Goal: Task Accomplishment & Management: Manage account settings

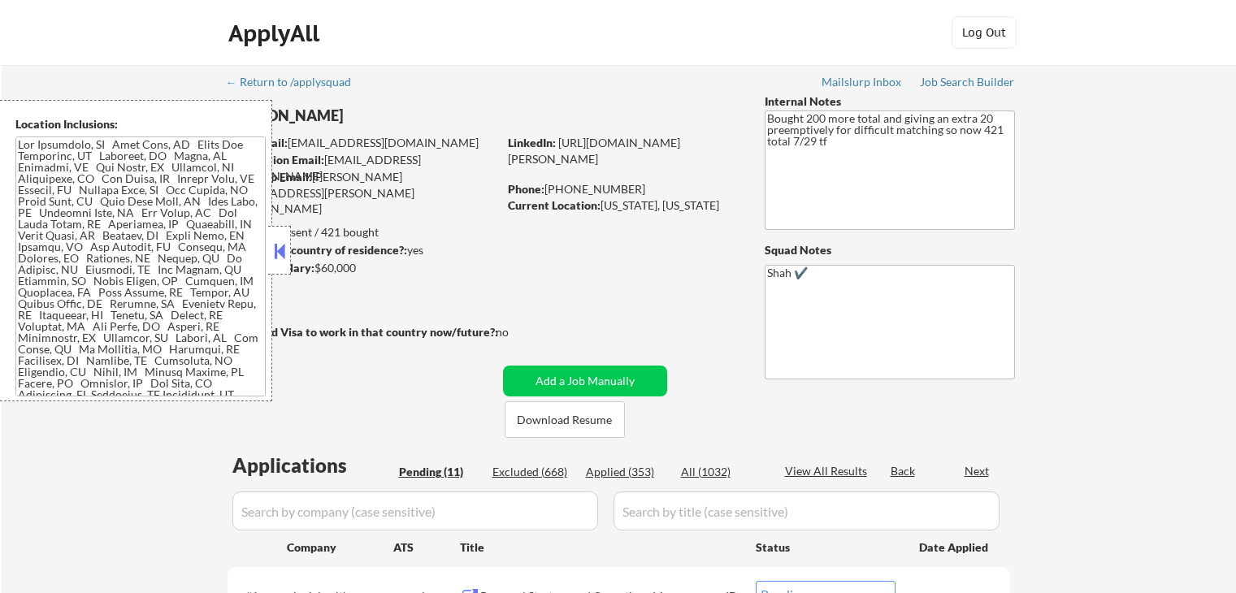
select select ""pending""
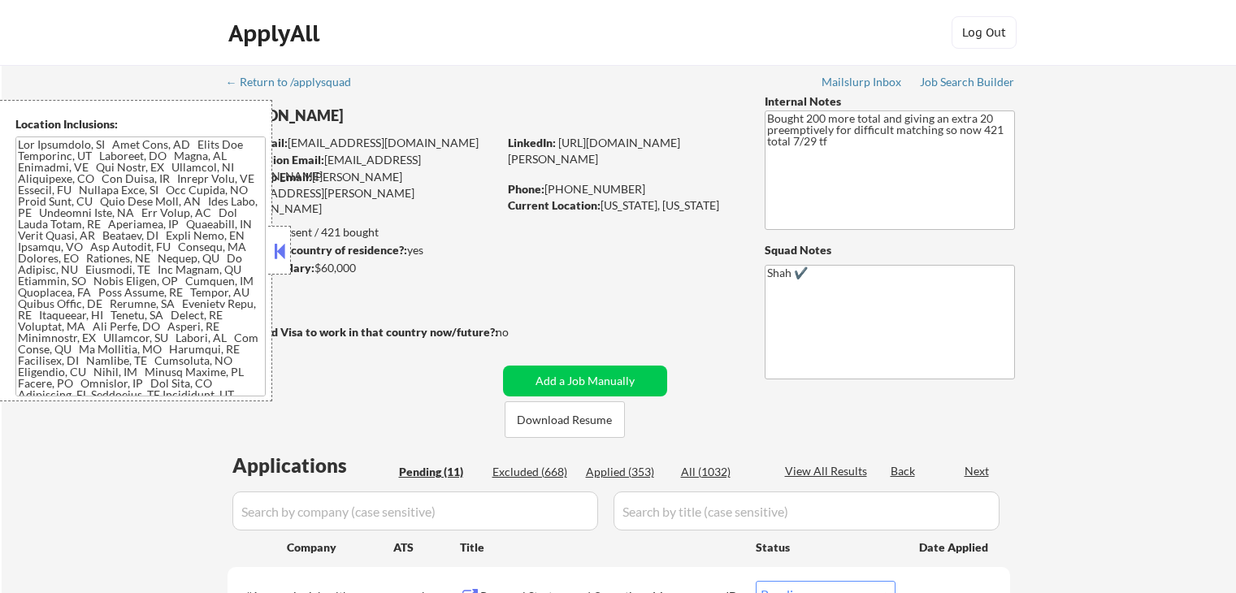
select select ""pending""
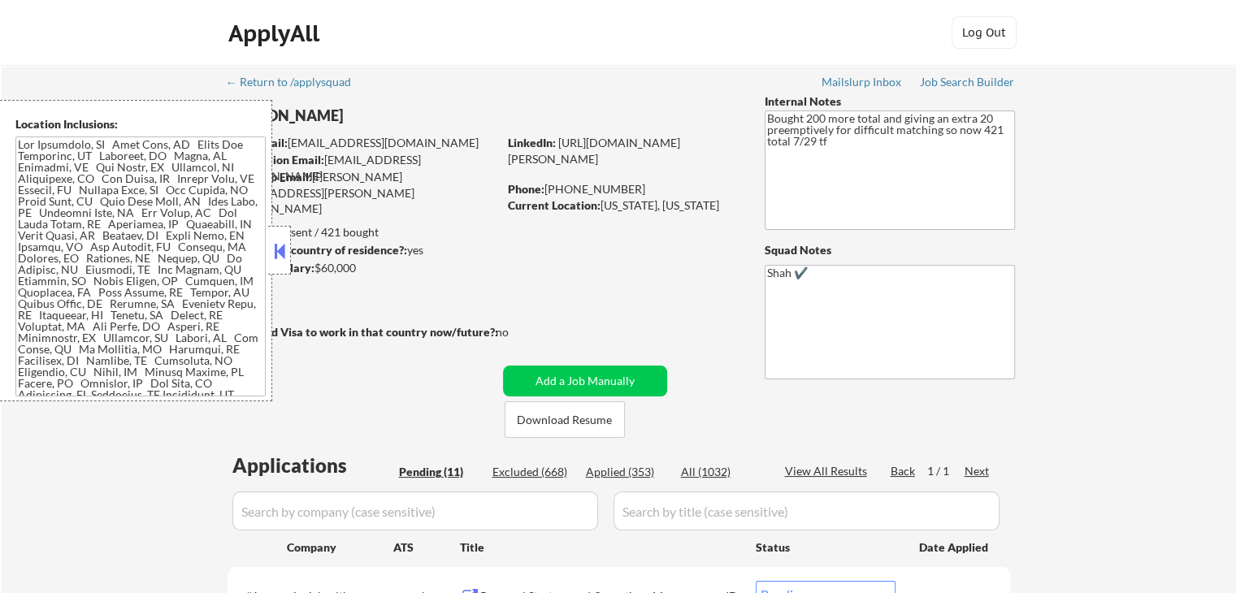
click at [280, 254] on button at bounding box center [280, 251] width 18 height 24
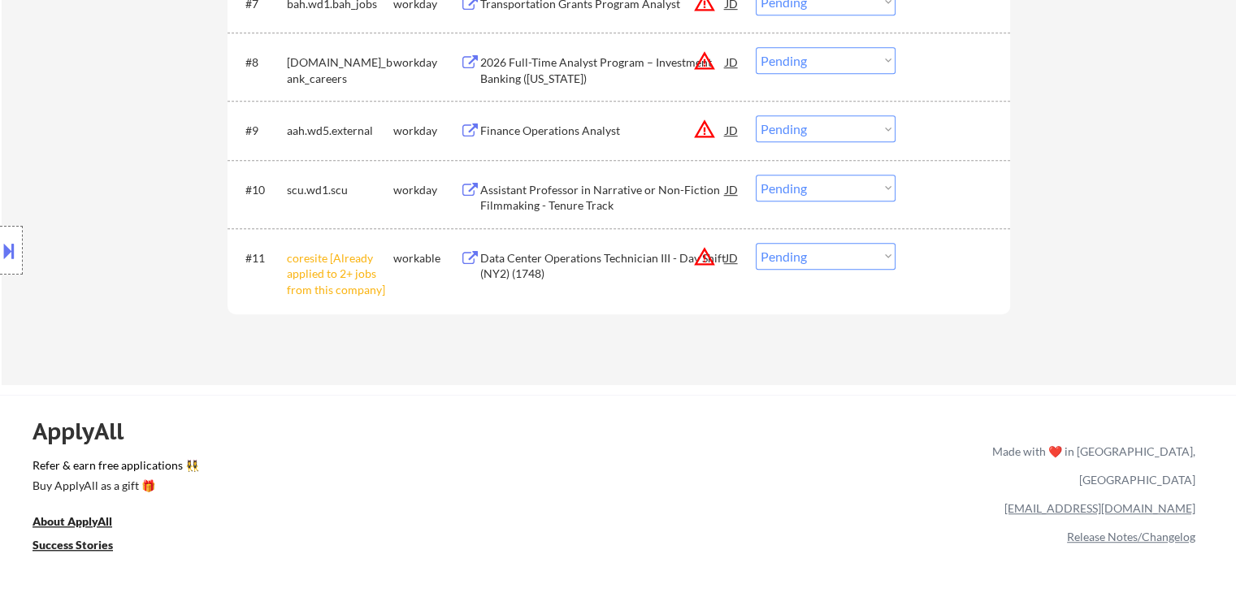
scroll to position [975, 0]
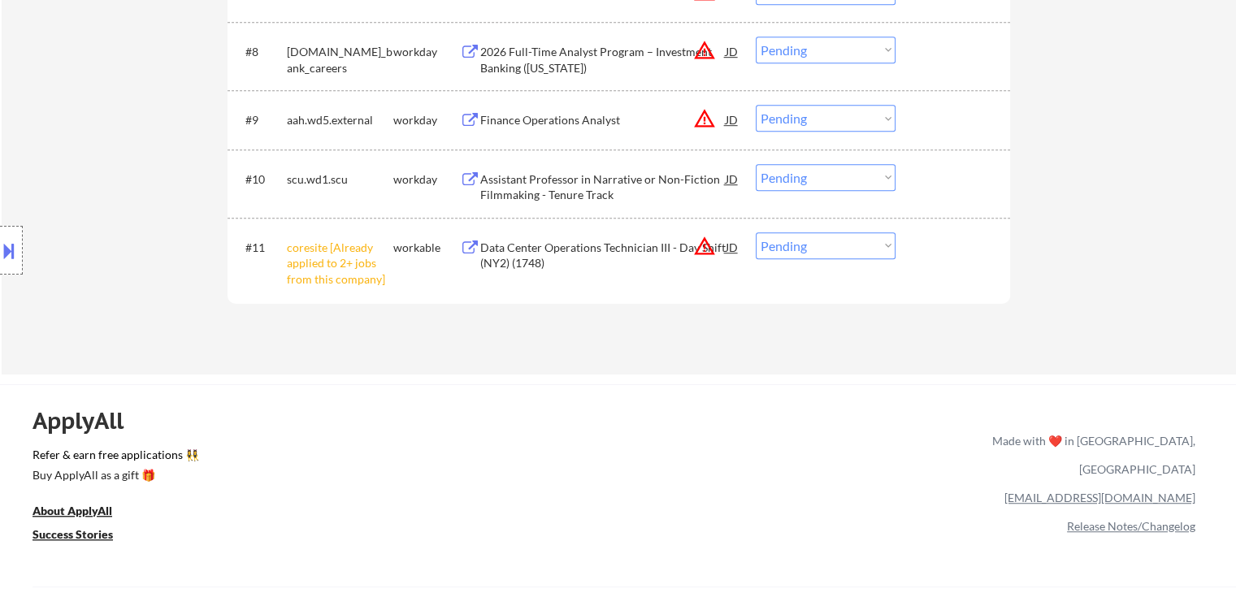
click at [809, 247] on select "Choose an option... Pending Applied Excluded (Questions) Excluded (Expired) Exc…" at bounding box center [826, 245] width 140 height 27
select select ""excluded__other_""
click at [756, 232] on select "Choose an option... Pending Applied Excluded (Questions) Excluded (Expired) Exc…" at bounding box center [826, 245] width 140 height 27
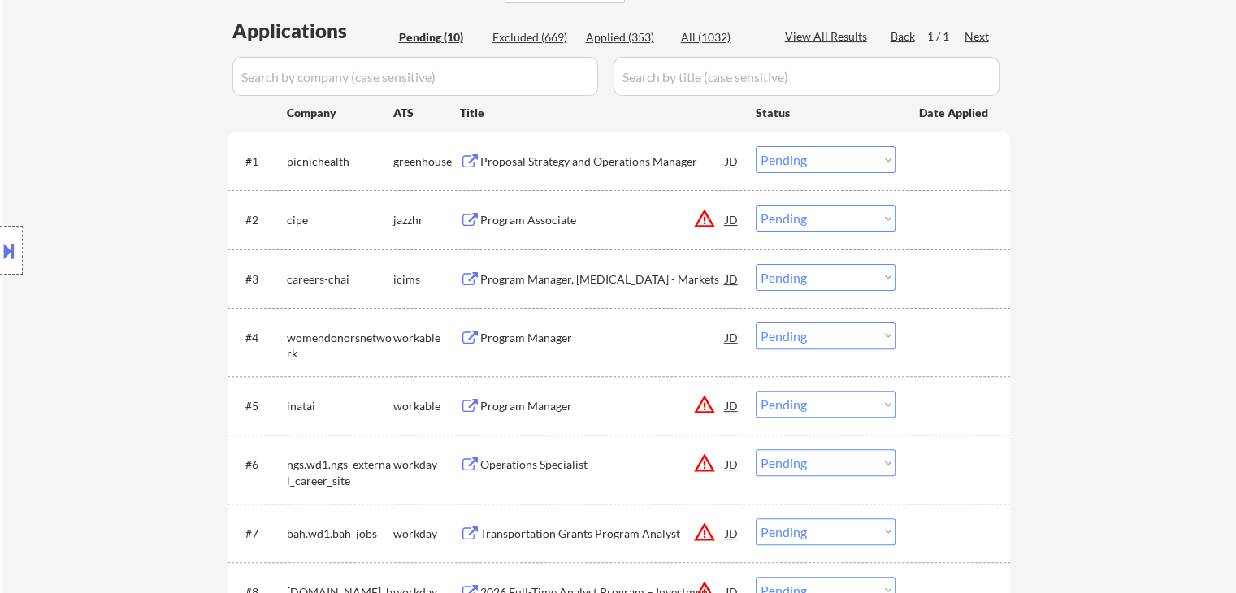
scroll to position [406, 0]
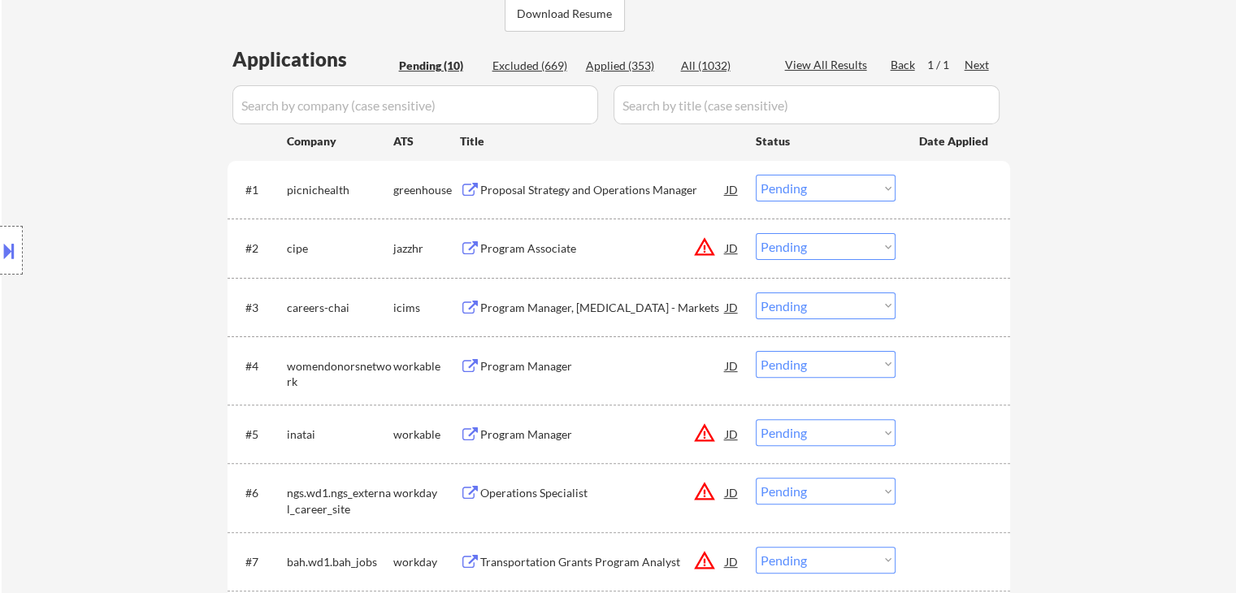
click at [562, 188] on div "Proposal Strategy and Operations Manager" at bounding box center [602, 190] width 245 height 16
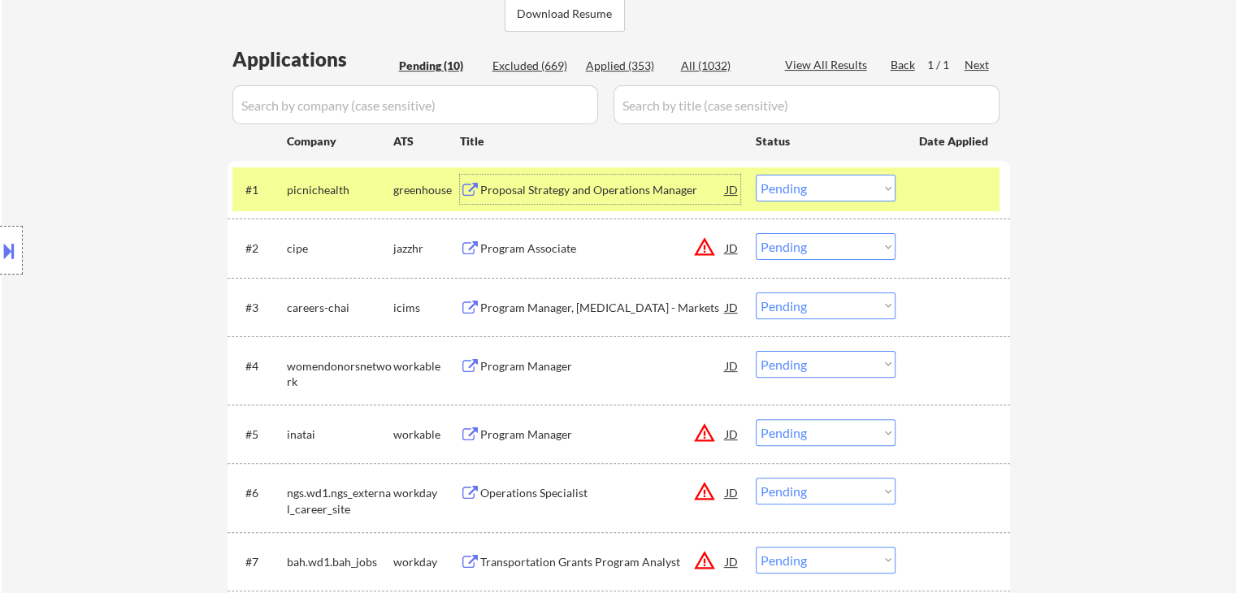
click at [0, 251] on button at bounding box center [9, 250] width 18 height 27
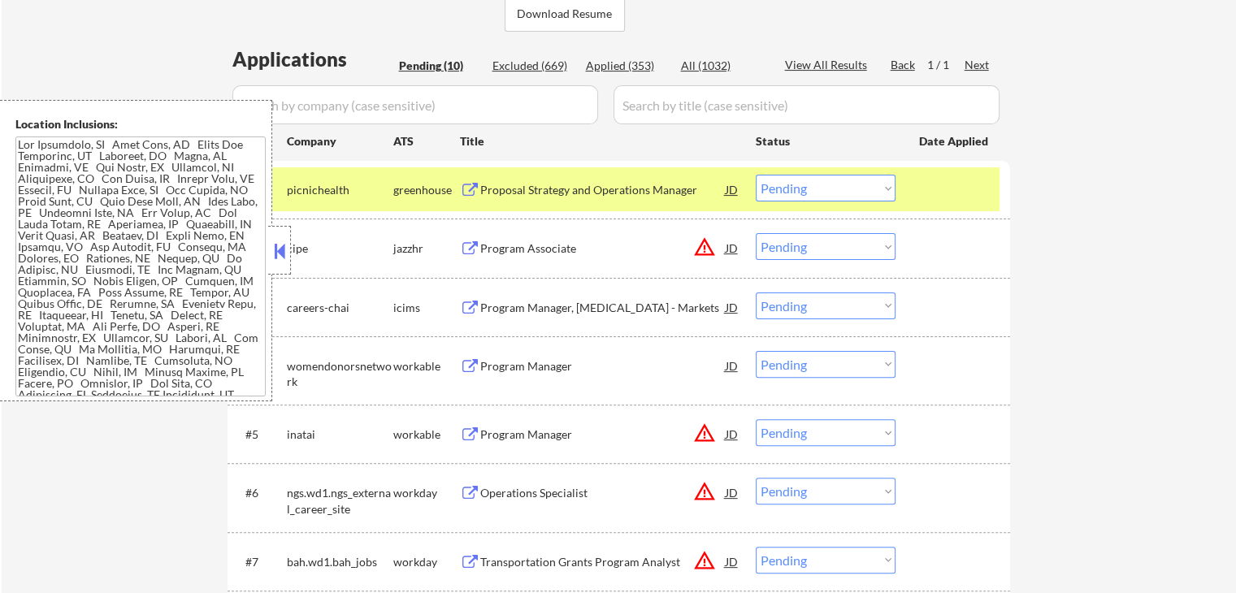
click at [279, 255] on button at bounding box center [280, 251] width 18 height 24
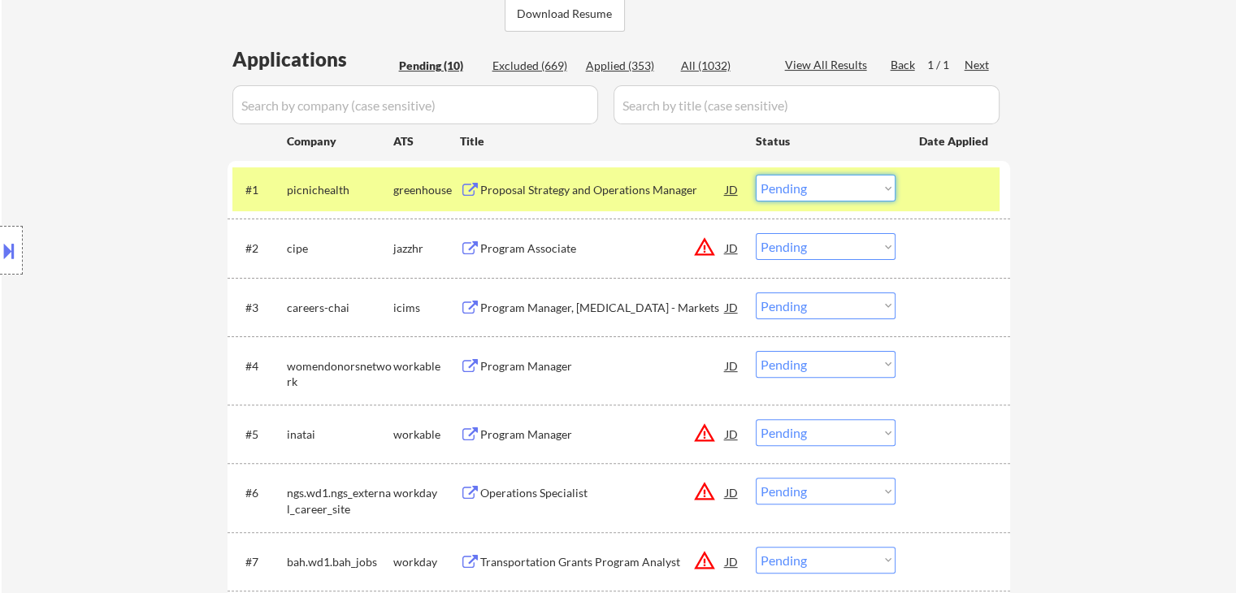
click at [807, 193] on select "Choose an option... Pending Applied Excluded (Questions) Excluded (Expired) Exc…" at bounding box center [826, 188] width 140 height 27
click at [756, 175] on select "Choose an option... Pending Applied Excluded (Questions) Excluded (Expired) Exc…" at bounding box center [826, 188] width 140 height 27
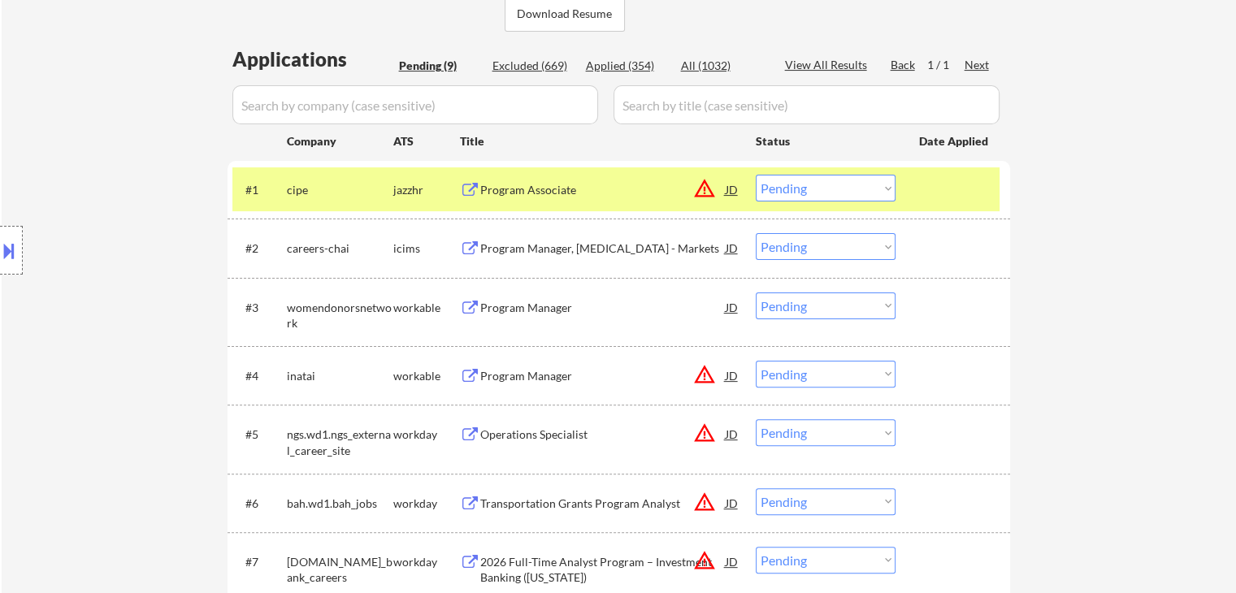
scroll to position [487, 0]
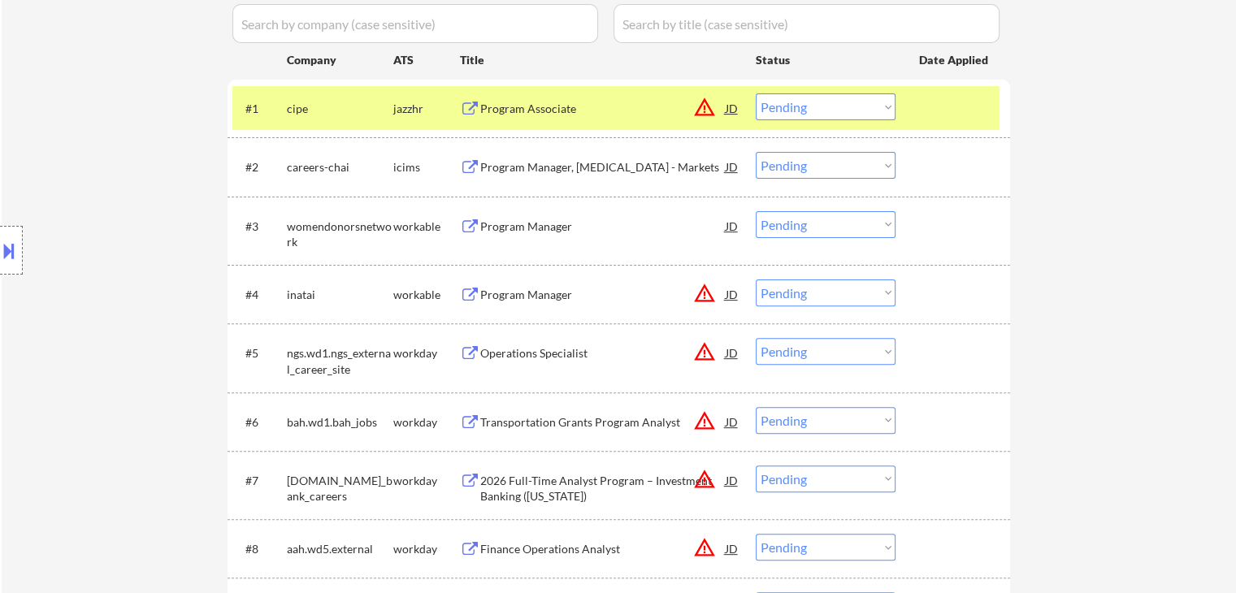
click at [565, 102] on div "Program Associate" at bounding box center [602, 109] width 245 height 16
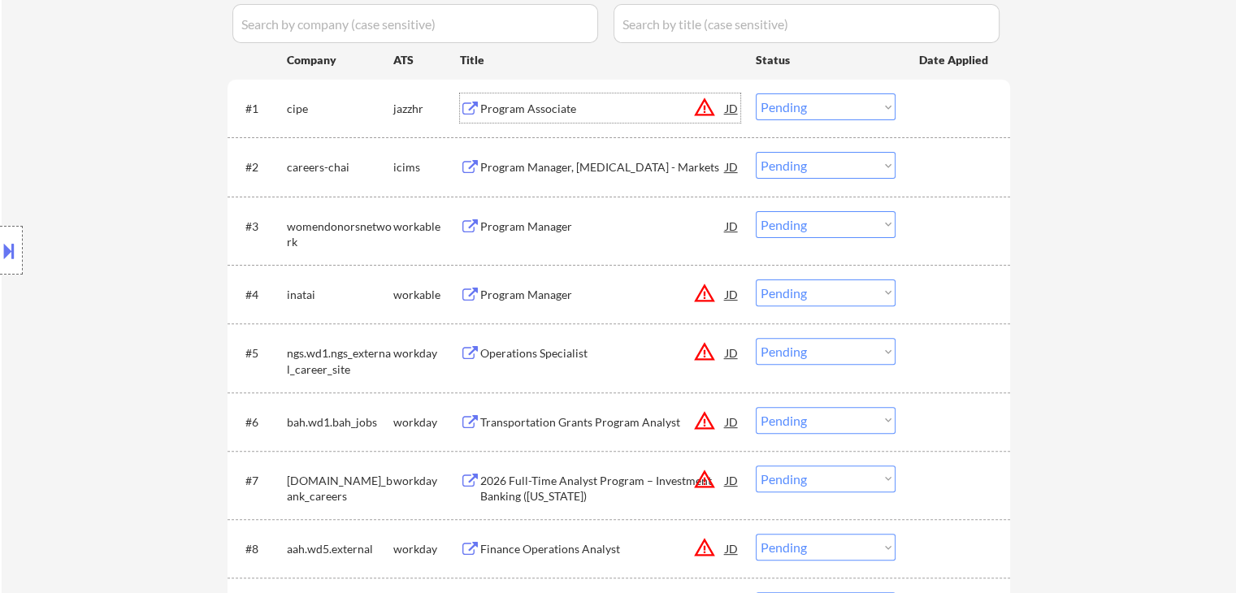
click at [808, 106] on select "Choose an option... Pending Applied Excluded (Questions) Excluded (Expired) Exc…" at bounding box center [826, 106] width 140 height 27
click at [756, 93] on select "Choose an option... Pending Applied Excluded (Questions) Excluded (Expired) Exc…" at bounding box center [826, 106] width 140 height 27
select select ""pending""
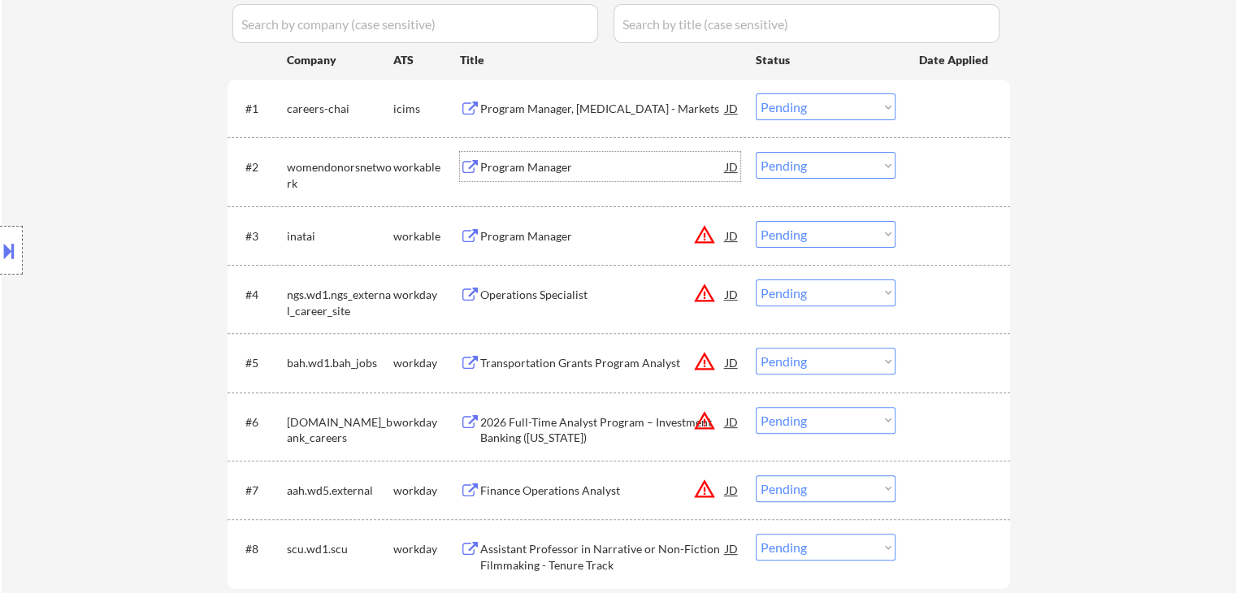
click at [542, 173] on div "Program Manager" at bounding box center [602, 167] width 245 height 16
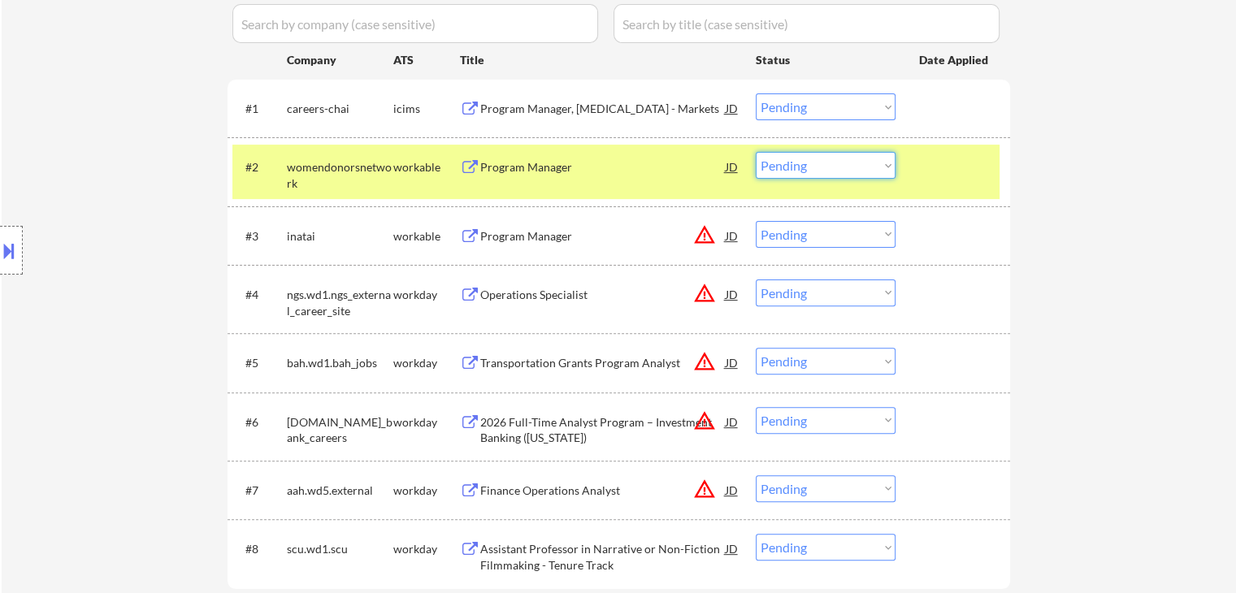
click at [802, 171] on select "Choose an option... Pending Applied Excluded (Questions) Excluded (Expired) Exc…" at bounding box center [826, 165] width 140 height 27
click at [756, 152] on select "Choose an option... Pending Applied Excluded (Questions) Excluded (Expired) Exc…" at bounding box center [826, 165] width 140 height 27
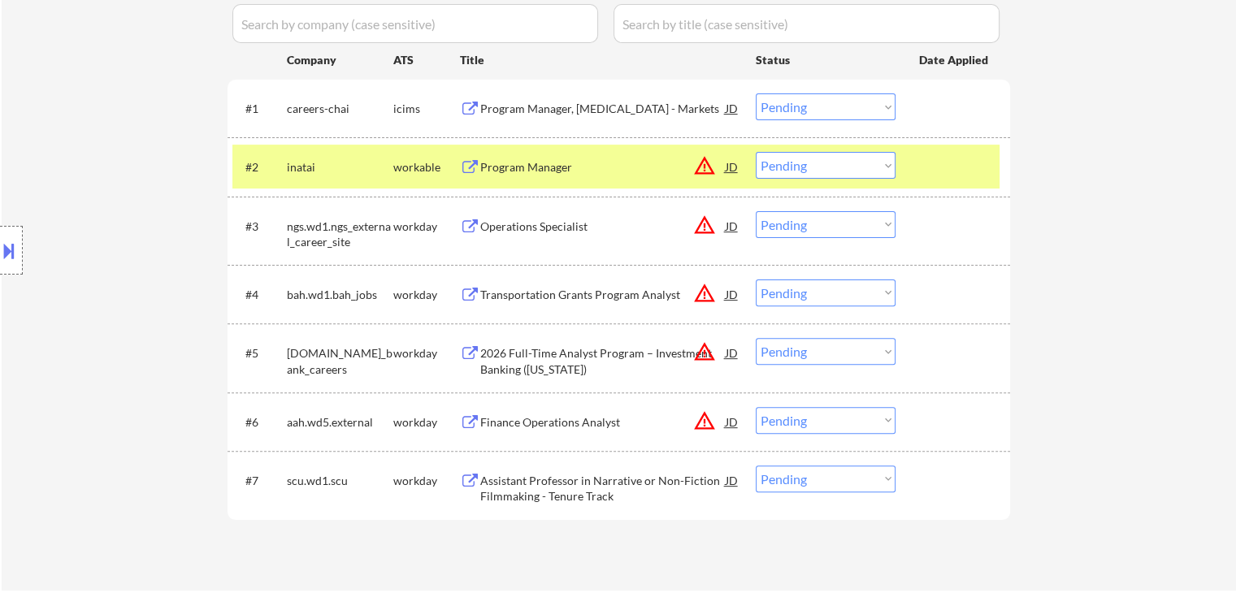
scroll to position [569, 0]
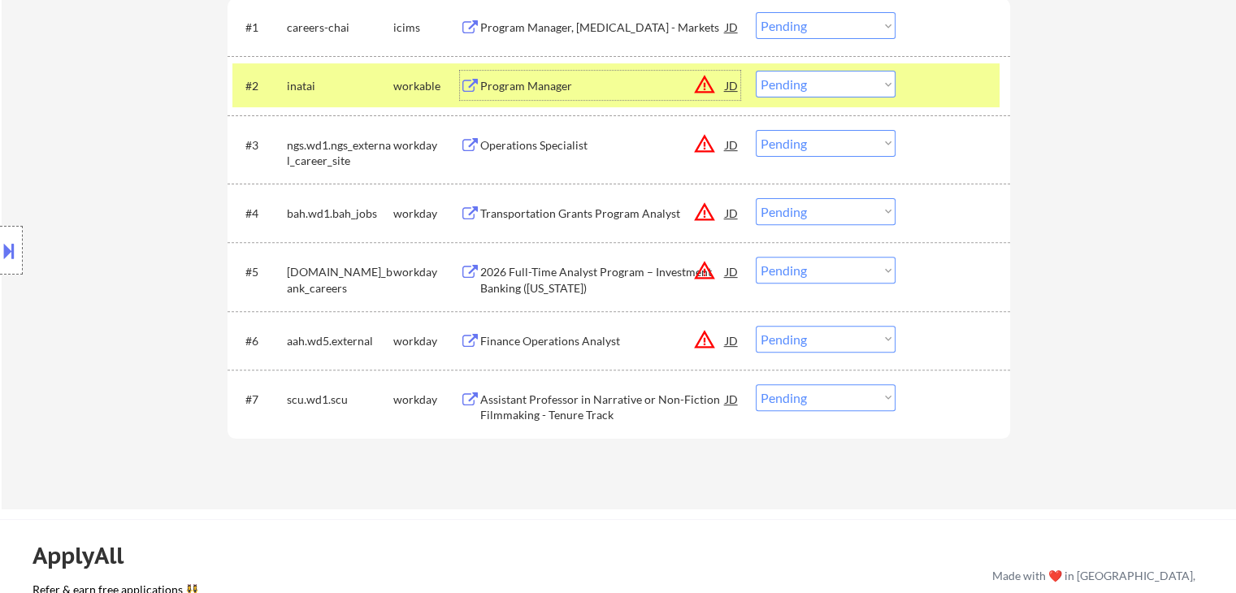
click at [549, 82] on div "Program Manager" at bounding box center [602, 86] width 245 height 16
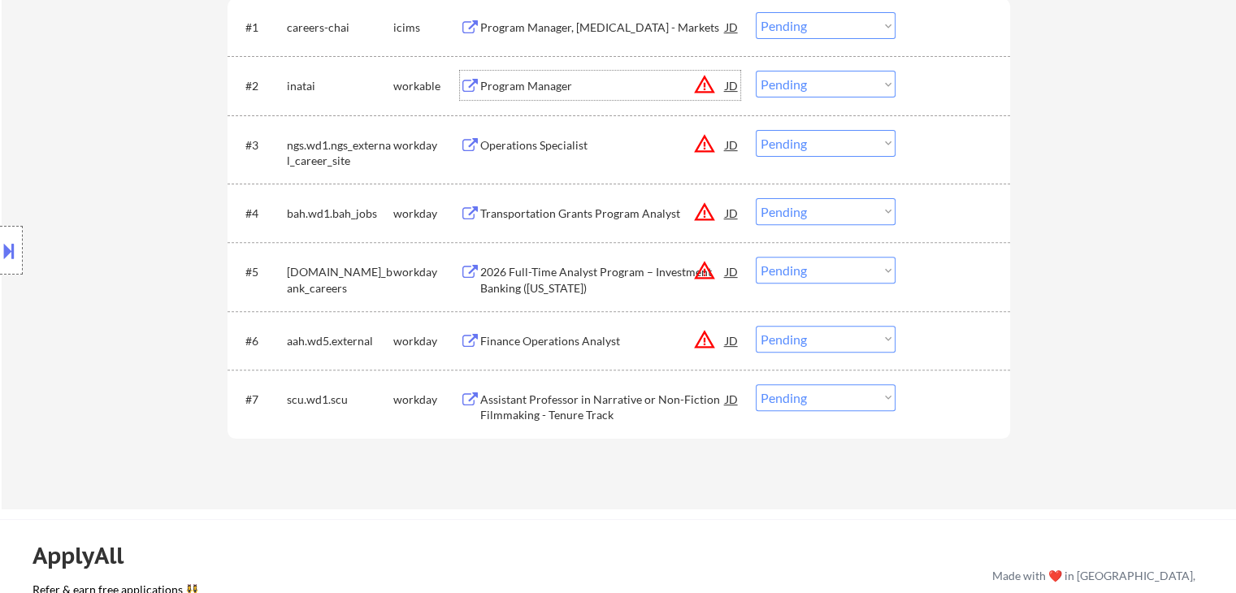
click at [10, 257] on button at bounding box center [9, 250] width 18 height 27
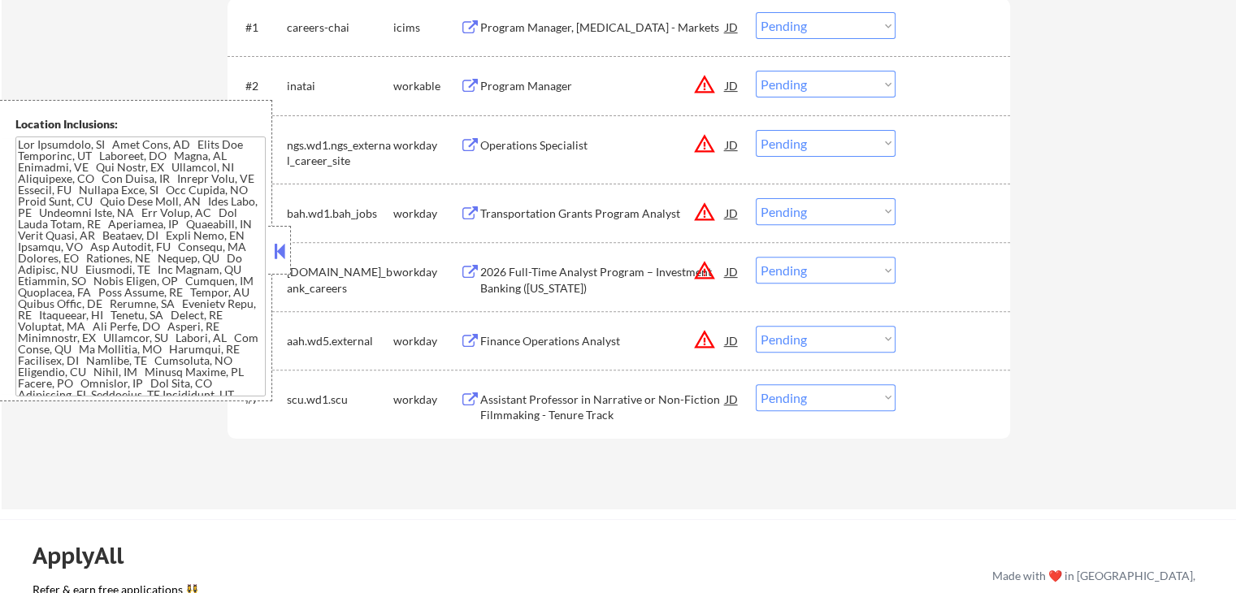
click at [275, 254] on button at bounding box center [280, 251] width 18 height 24
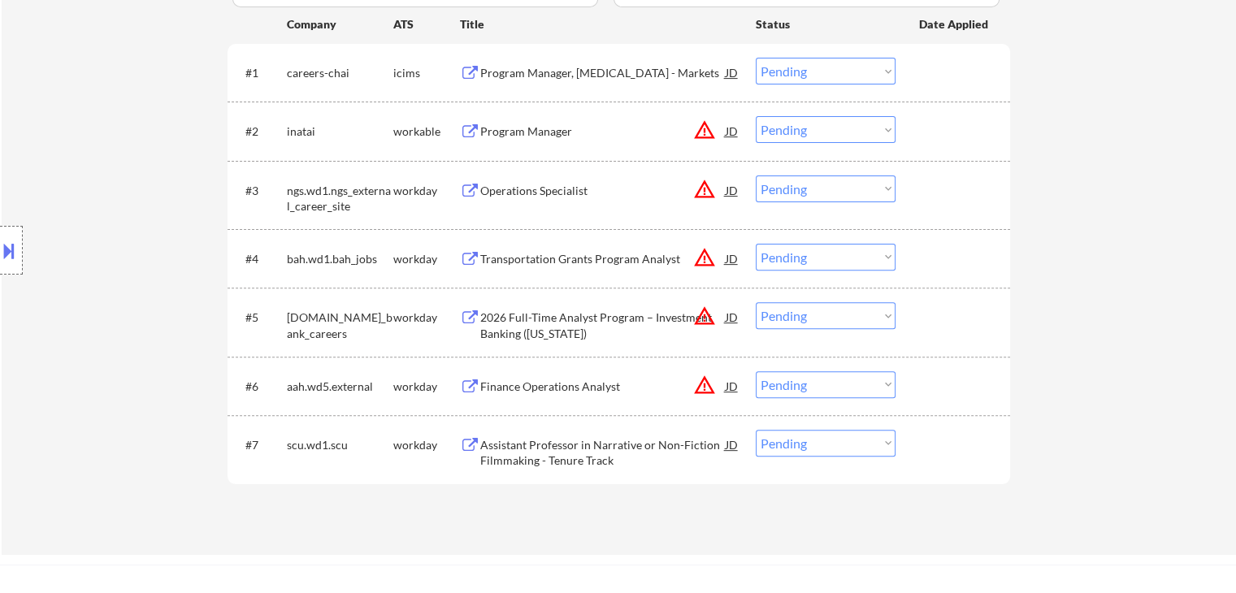
scroll to position [487, 0]
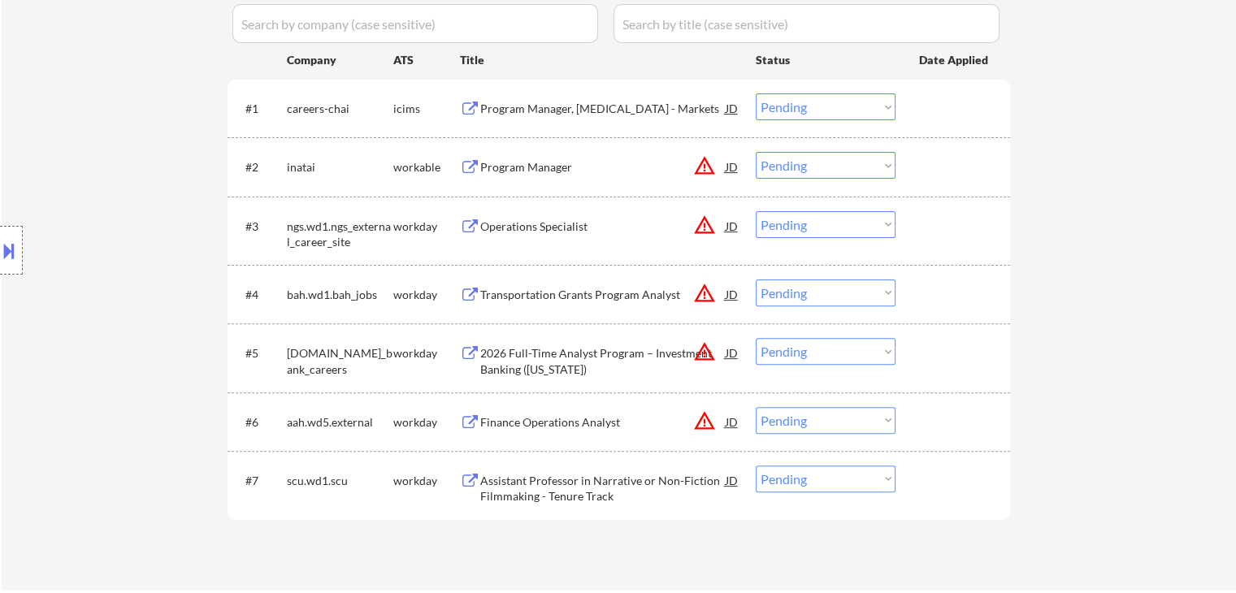
click at [786, 171] on select "Choose an option... Pending Applied Excluded (Questions) Excluded (Expired) Exc…" at bounding box center [826, 165] width 140 height 27
click at [756, 152] on select "Choose an option... Pending Applied Excluded (Questions) Excluded (Expired) Exc…" at bounding box center [826, 165] width 140 height 27
select select ""pending""
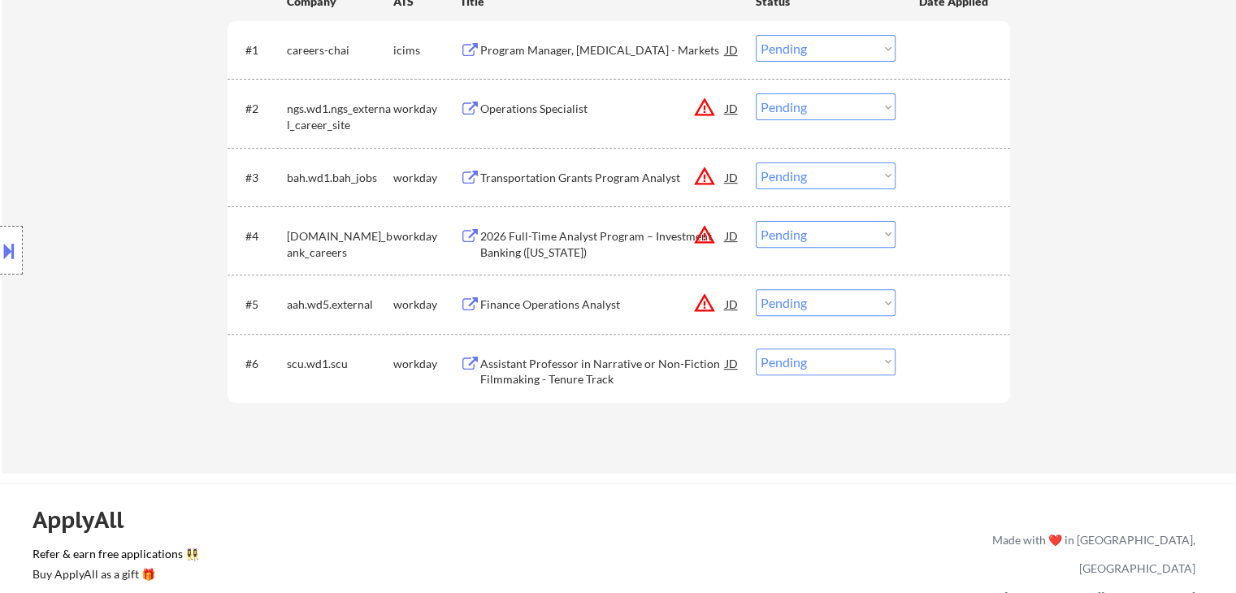
scroll to position [650, 0]
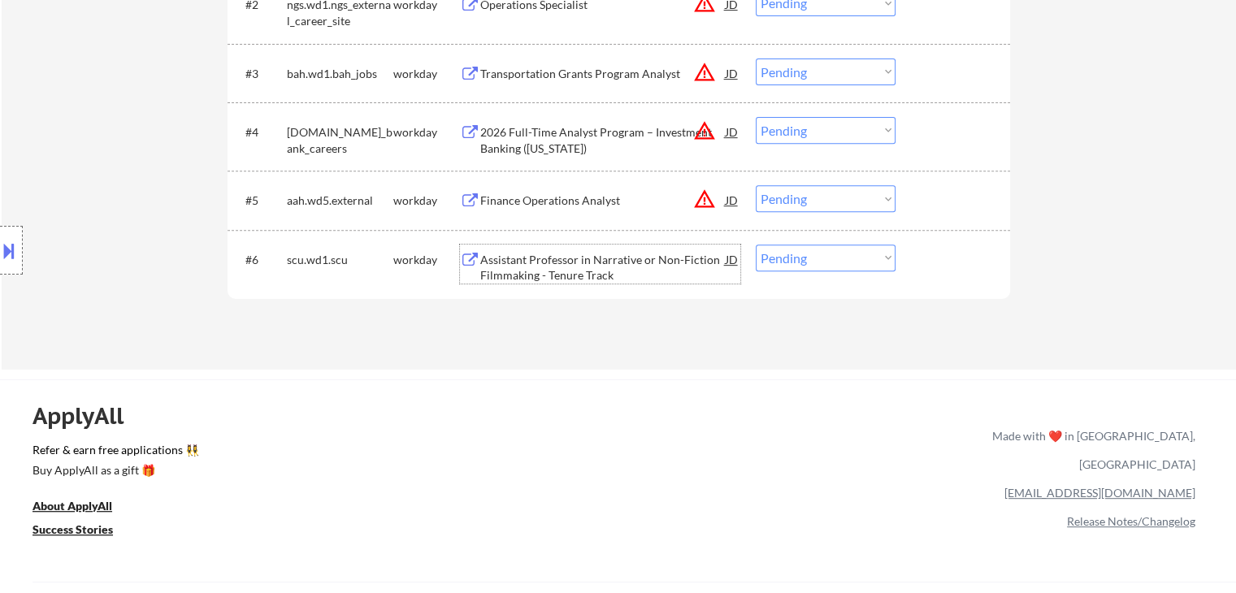
click at [572, 267] on div "Assistant Professor in Narrative or Non-Fiction Filmmaking - Tenure Track" at bounding box center [602, 268] width 245 height 32
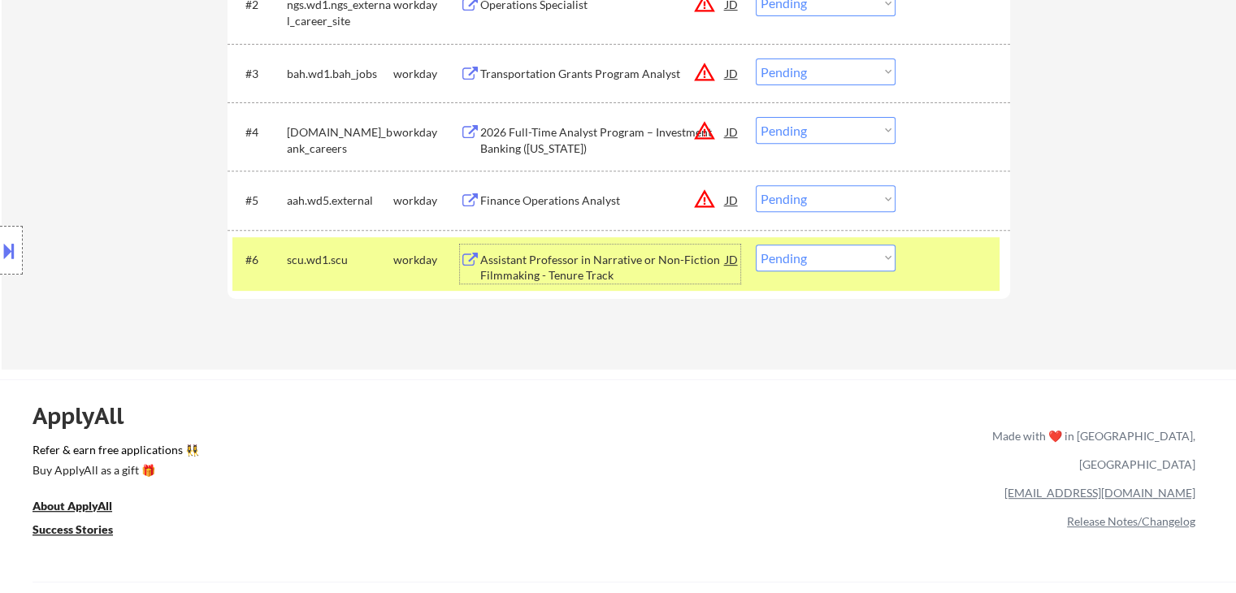
click at [0, 241] on button at bounding box center [9, 250] width 18 height 27
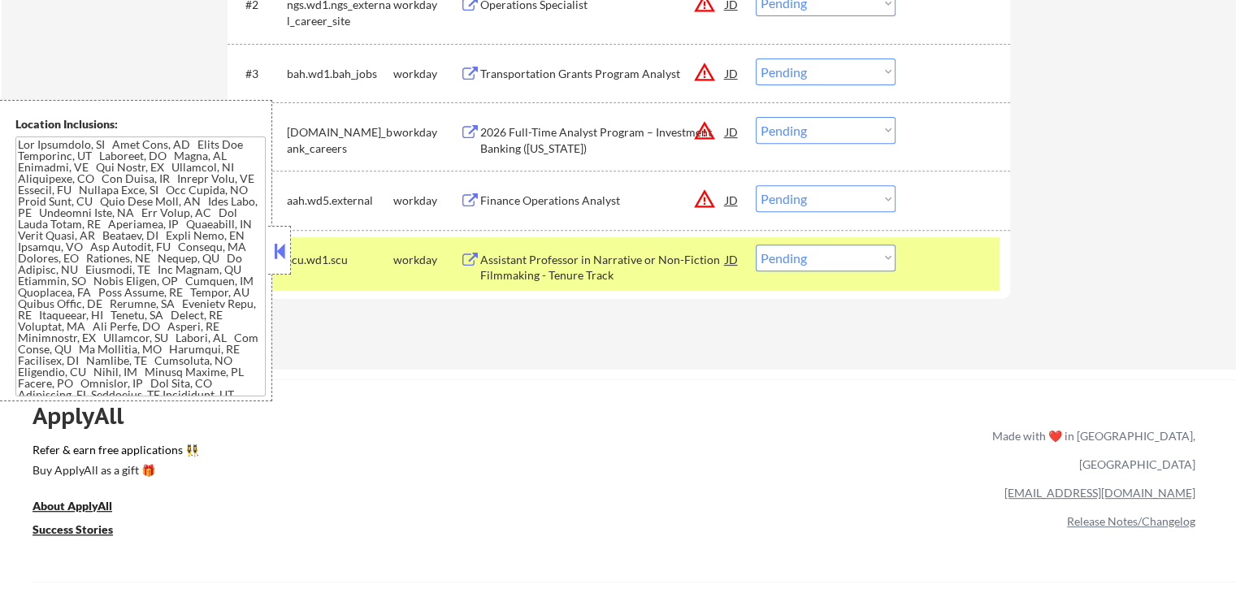
click at [285, 242] on button at bounding box center [280, 251] width 18 height 24
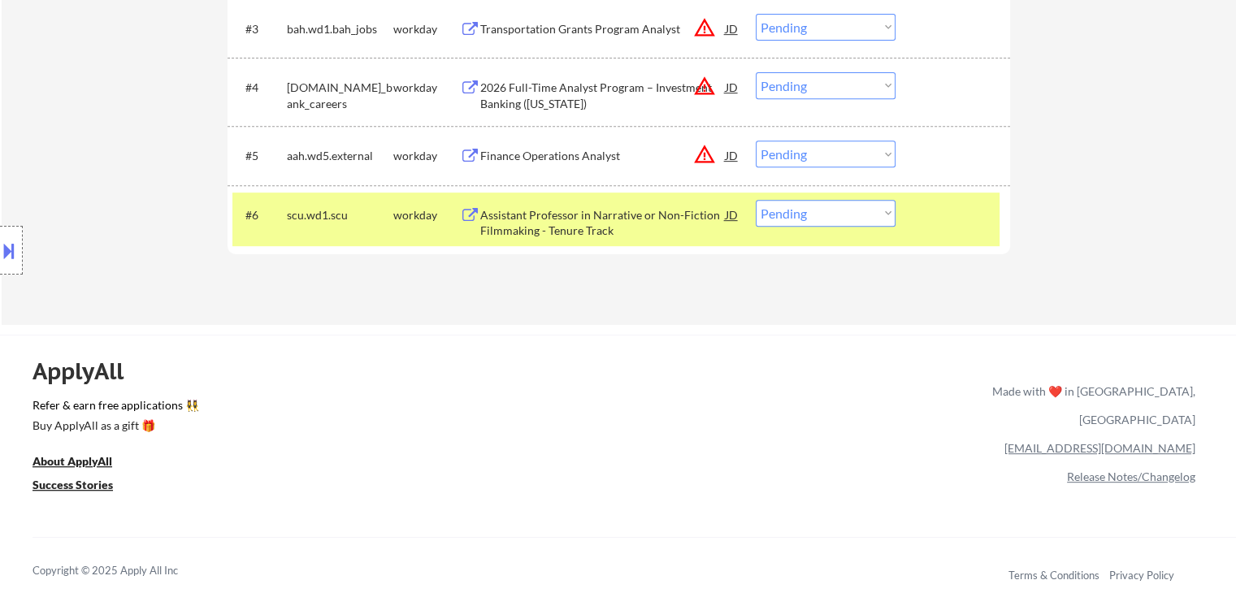
scroll to position [731, 0]
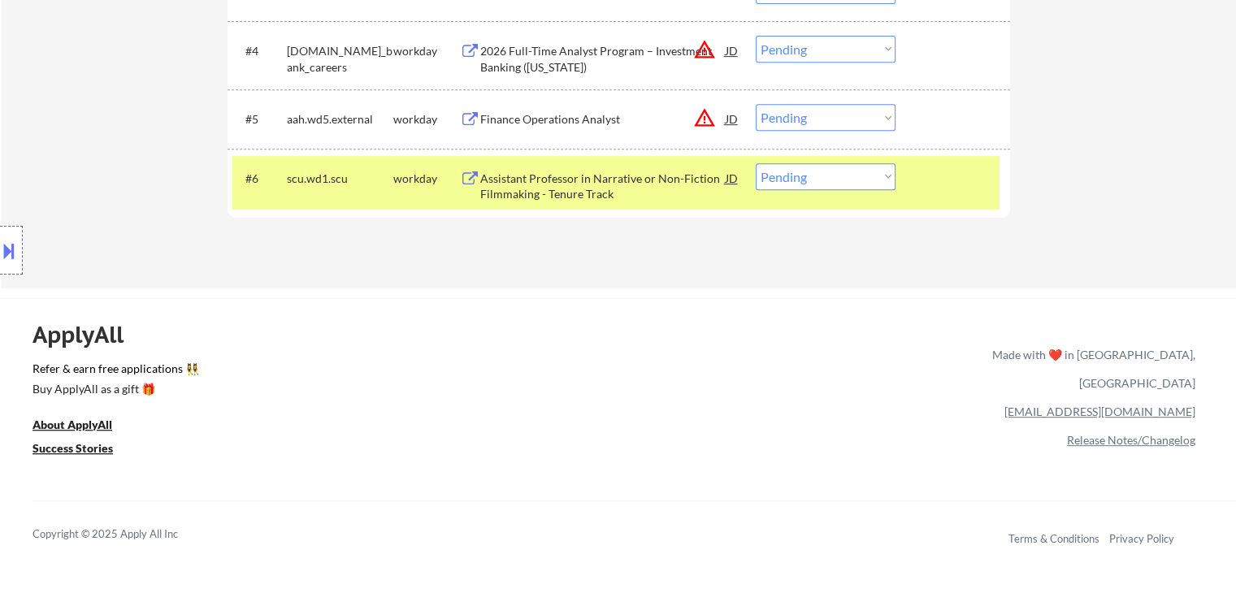
click at [816, 175] on select "Choose an option... Pending Applied Excluded (Questions) Excluded (Expired) Exc…" at bounding box center [826, 176] width 140 height 27
select select ""excluded""
click at [756, 163] on select "Choose an option... Pending Applied Excluded (Questions) Excluded (Expired) Exc…" at bounding box center [826, 176] width 140 height 27
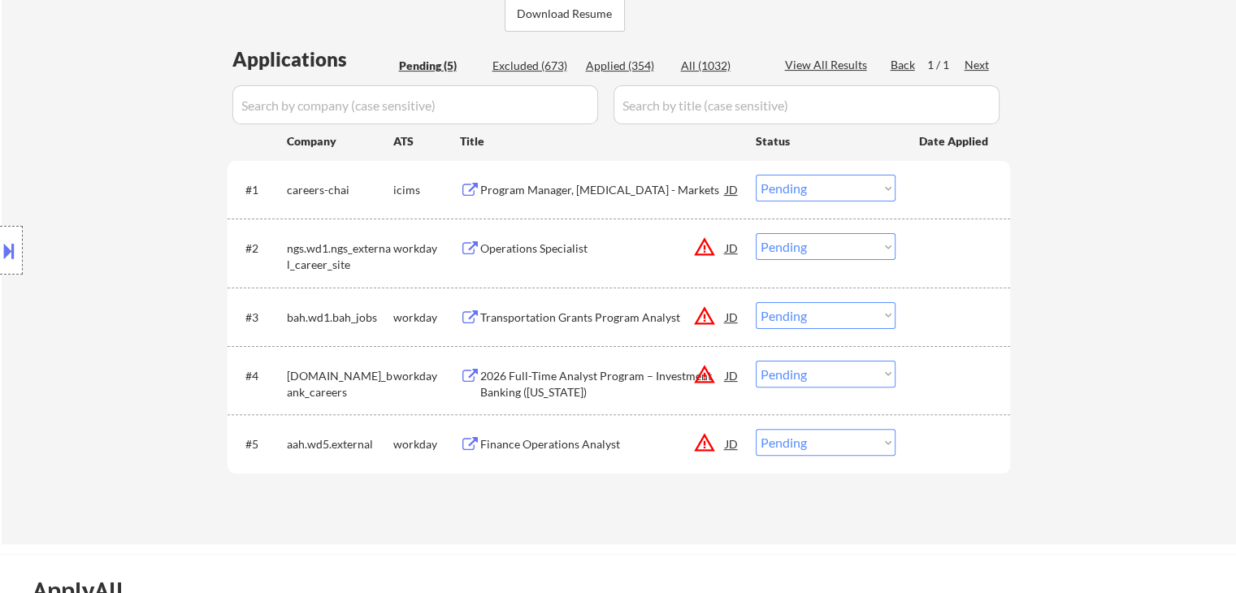
scroll to position [487, 0]
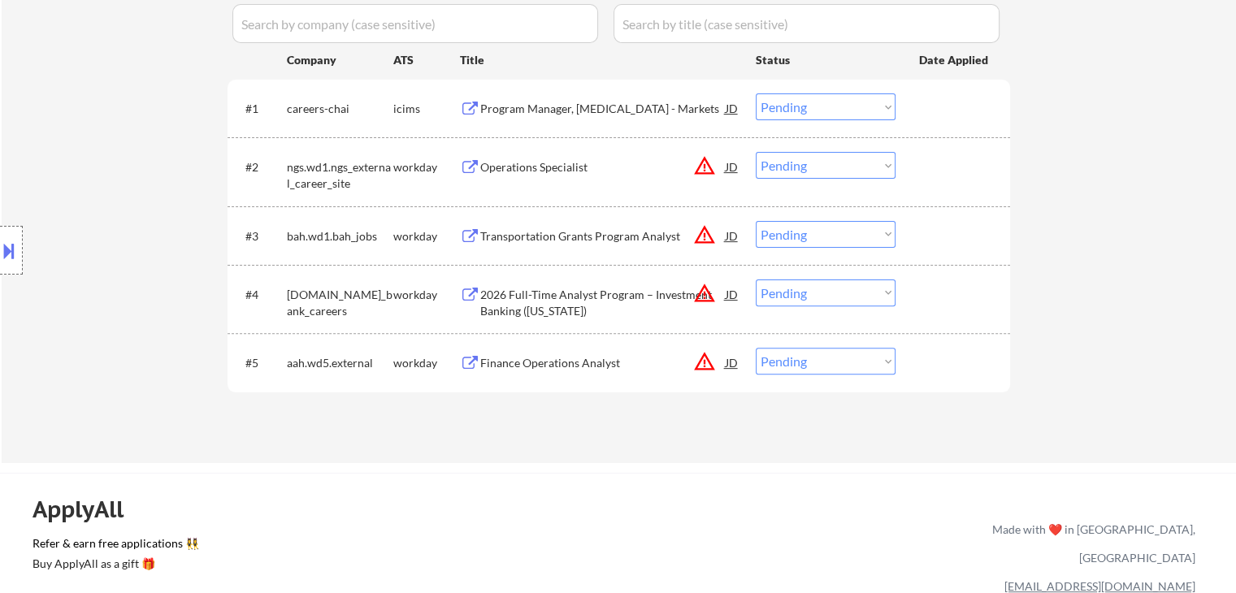
click at [535, 365] on div "Finance Operations Analyst" at bounding box center [602, 363] width 245 height 16
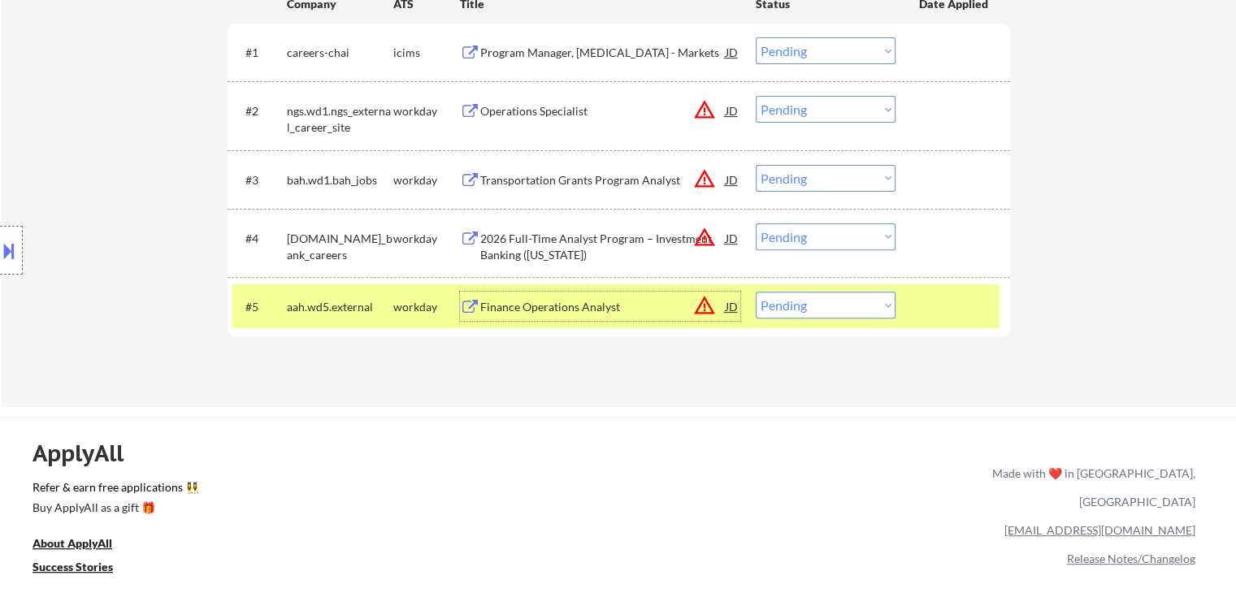
scroll to position [569, 0]
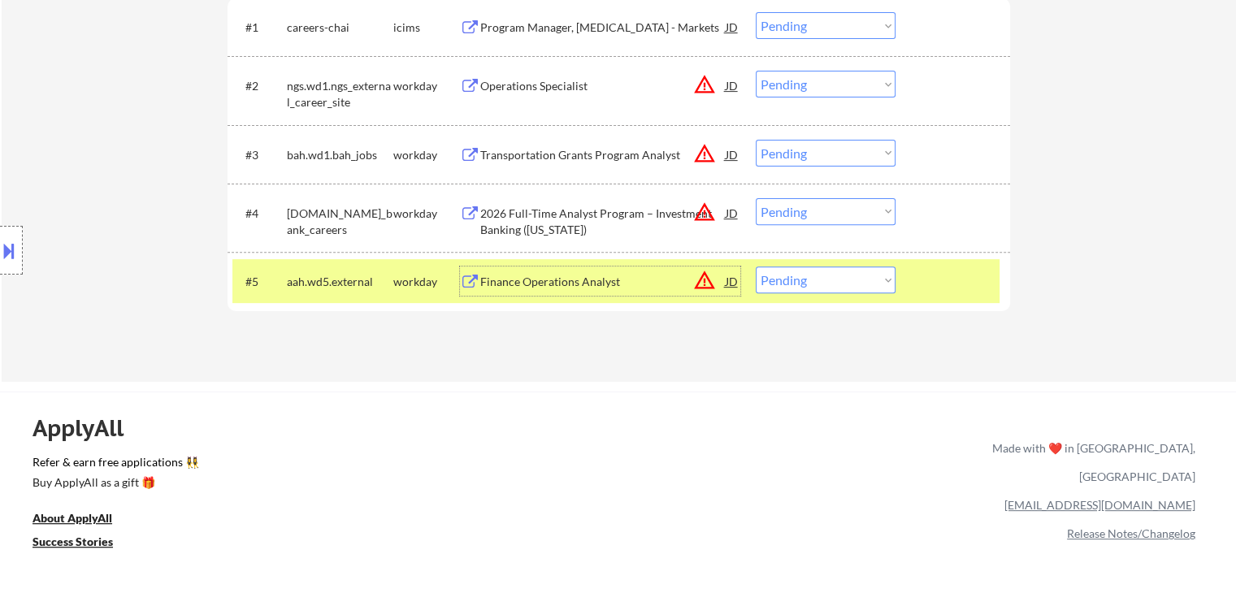
click at [822, 284] on select "Choose an option... Pending Applied Excluded (Questions) Excluded (Expired) Exc…" at bounding box center [826, 279] width 140 height 27
select select ""applied""
click at [756, 266] on select "Choose an option... Pending Applied Excluded (Questions) Excluded (Expired) Exc…" at bounding box center [826, 279] width 140 height 27
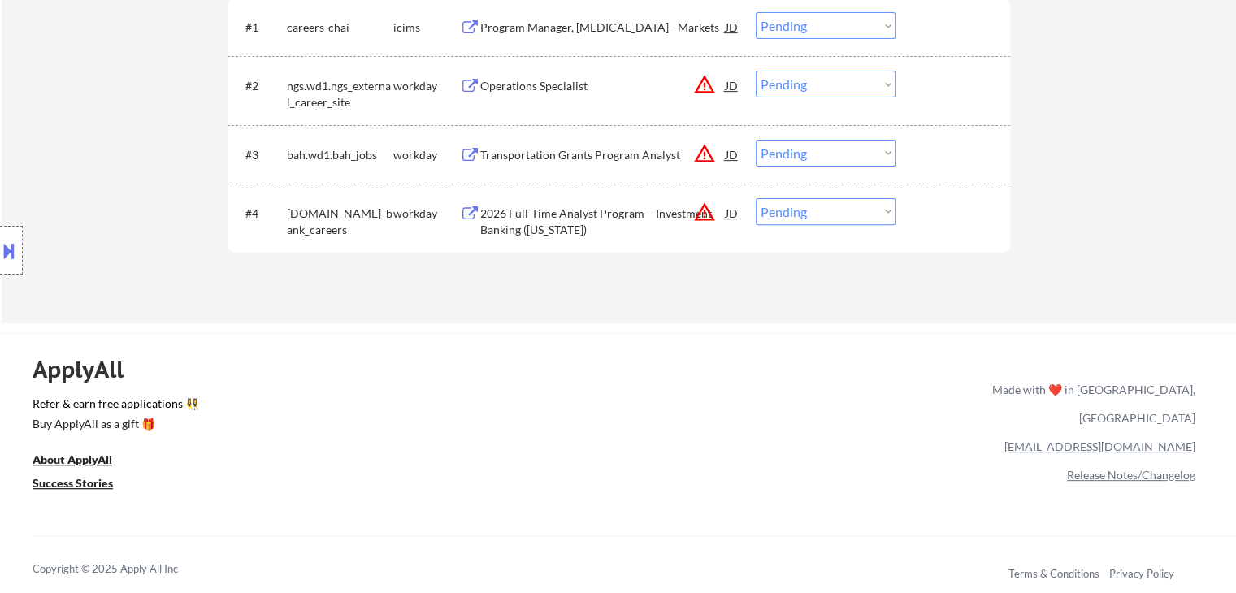
click at [614, 212] on div "2026 Full-Time Analyst Program – Investment Banking ([US_STATE])" at bounding box center [602, 222] width 245 height 32
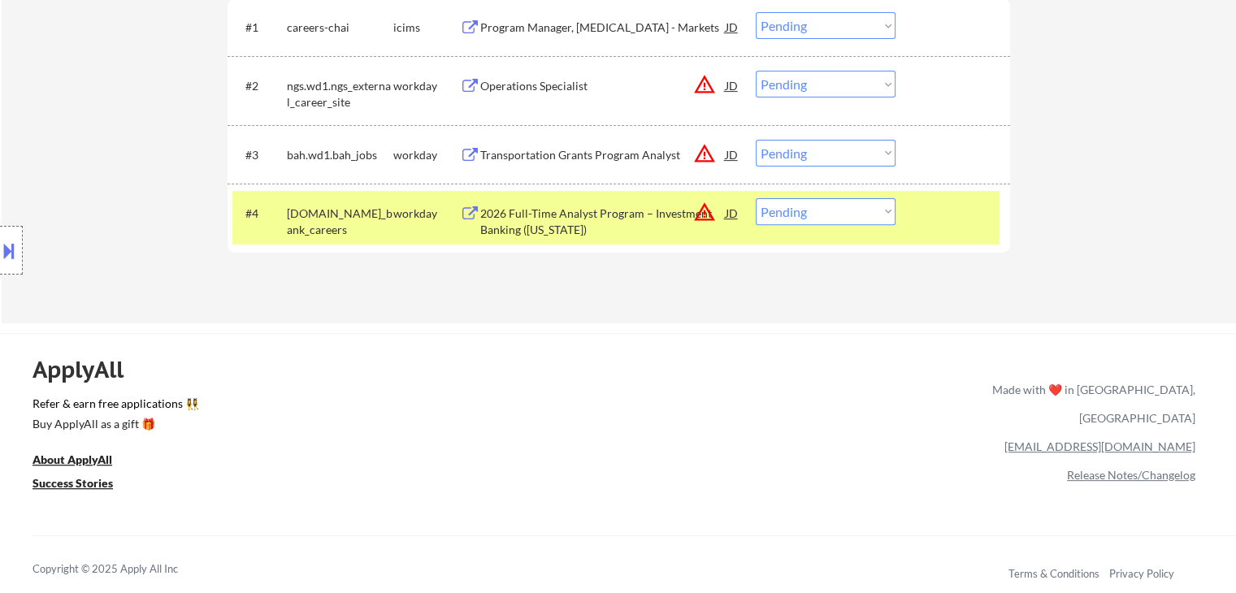
click at [0, 248] on button at bounding box center [9, 250] width 18 height 27
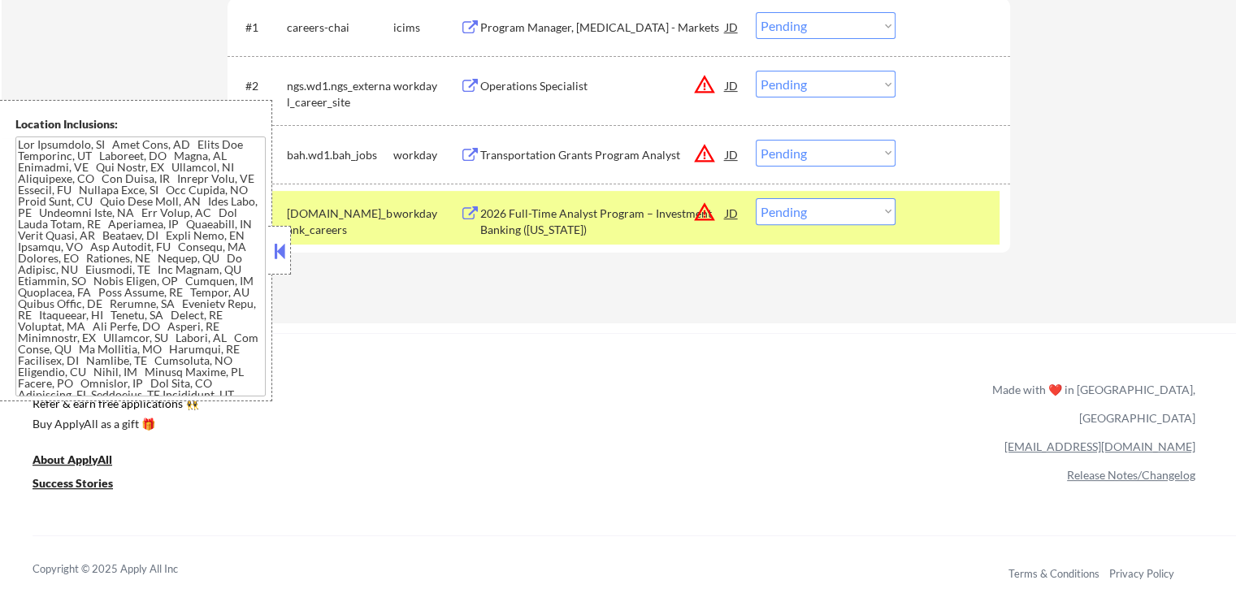
scroll to position [560, 0]
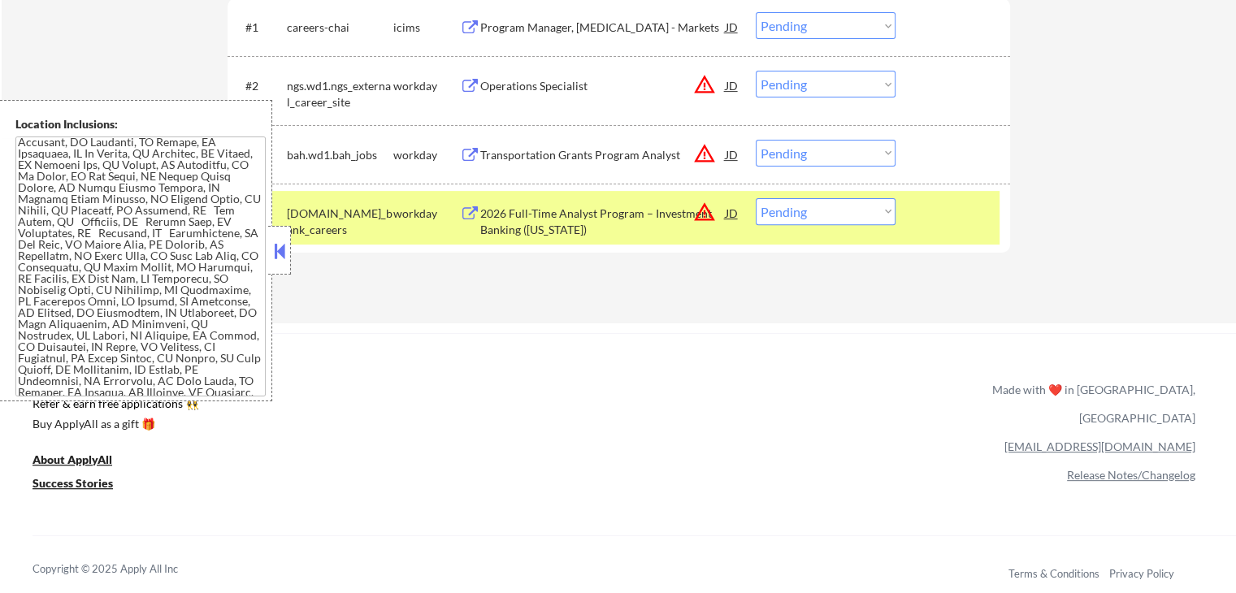
click at [282, 252] on button at bounding box center [280, 251] width 18 height 24
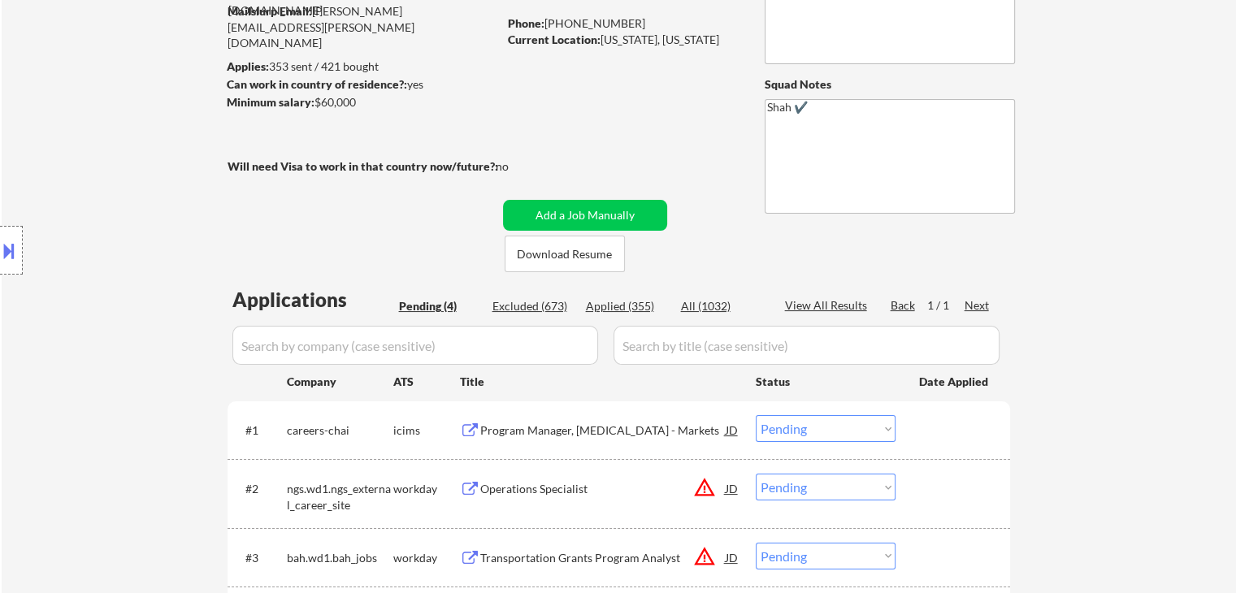
scroll to position [162, 0]
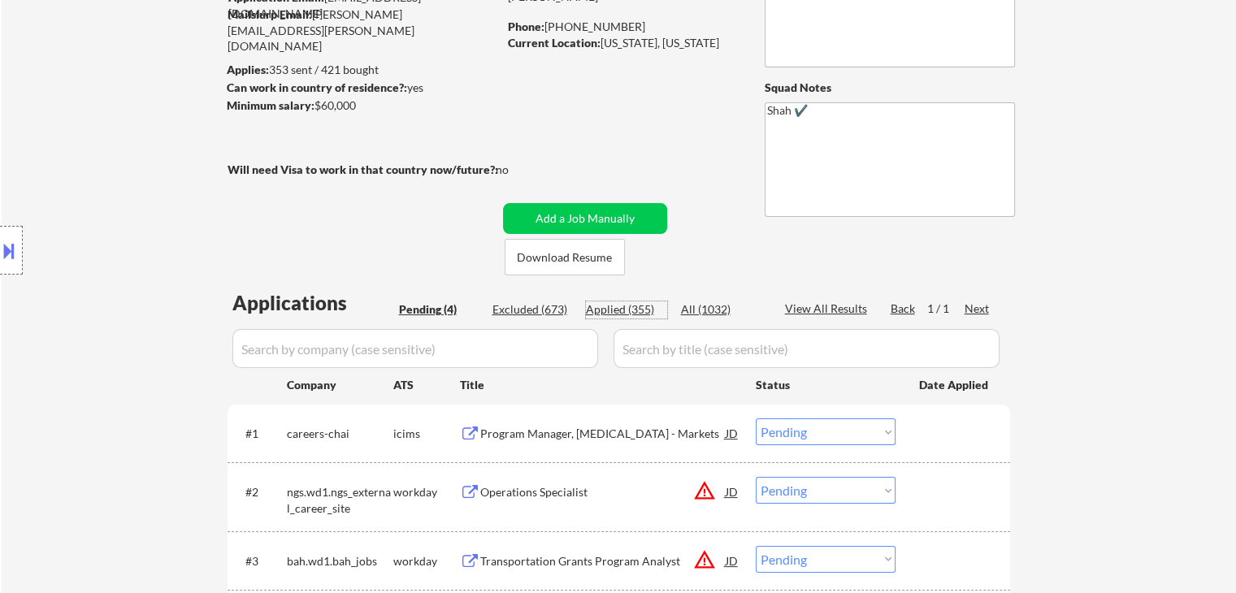
click at [624, 310] on div "Applied (355)" at bounding box center [626, 309] width 81 height 16
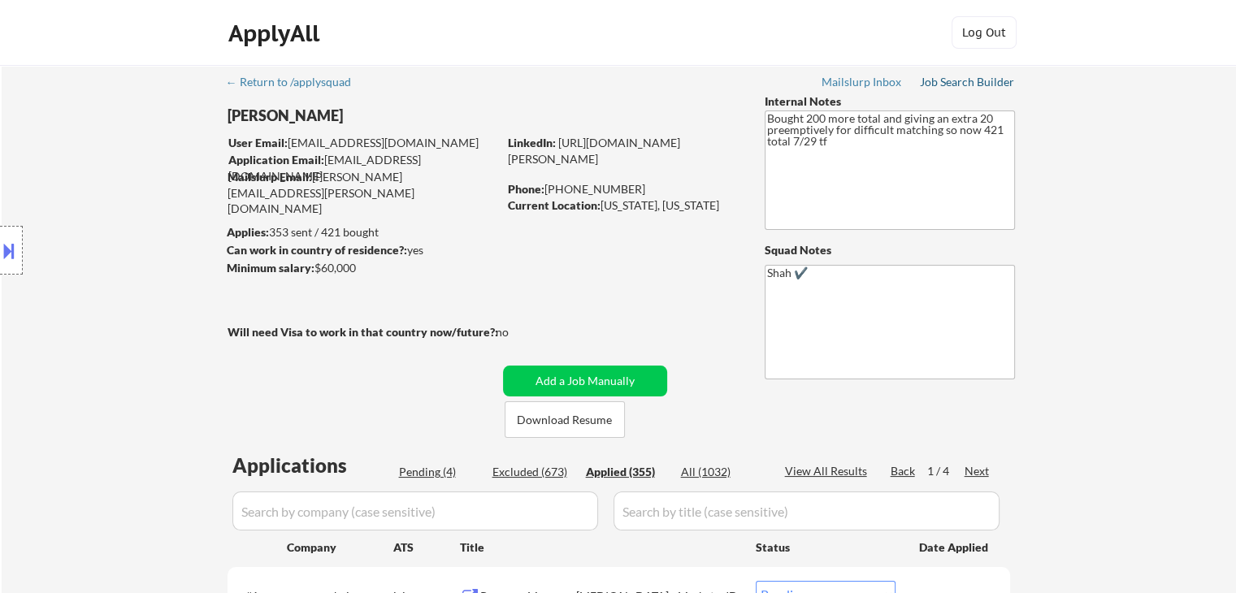
drag, startPoint x: 968, startPoint y: 79, endPoint x: 985, endPoint y: 72, distance: 17.5
select select ""applied""
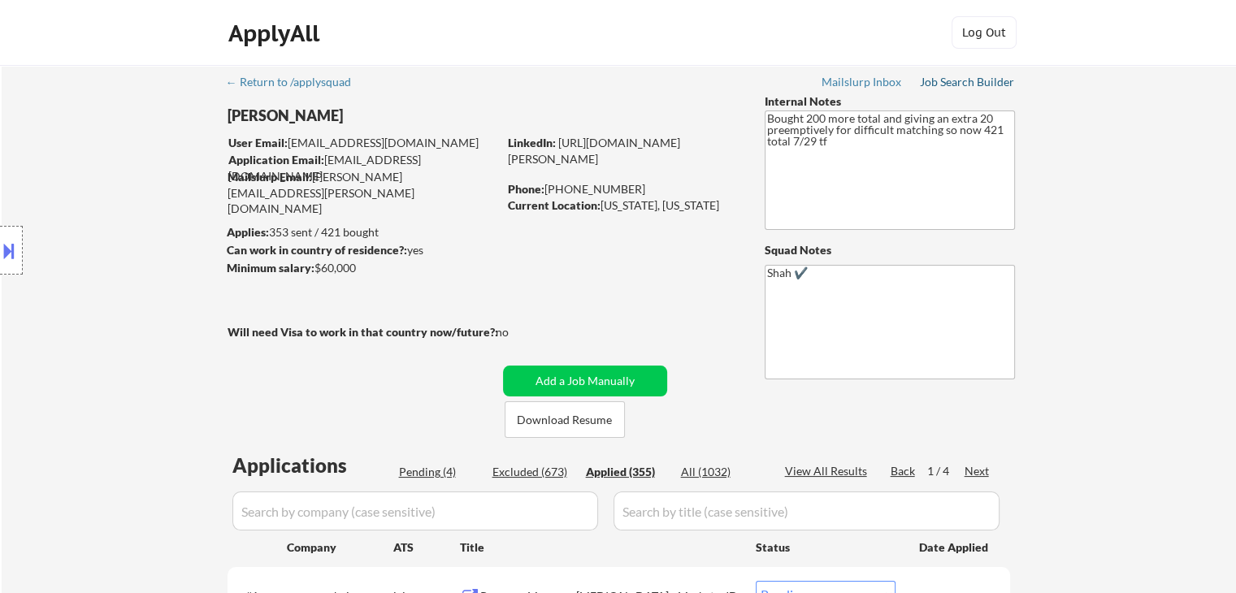
select select ""applied""
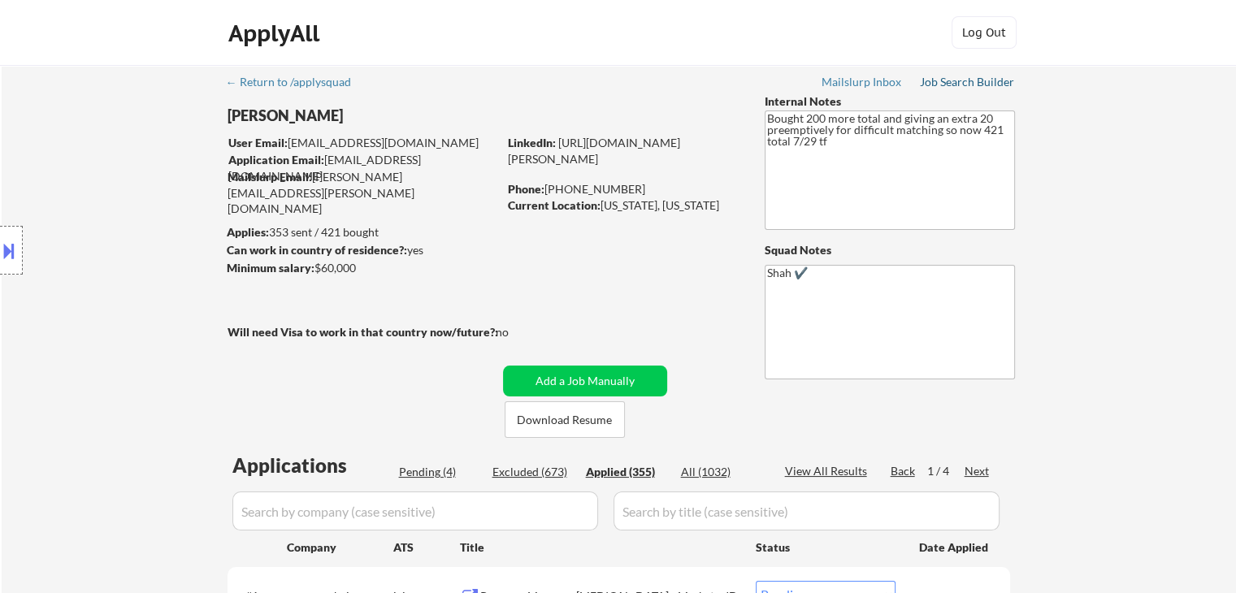
select select ""applied""
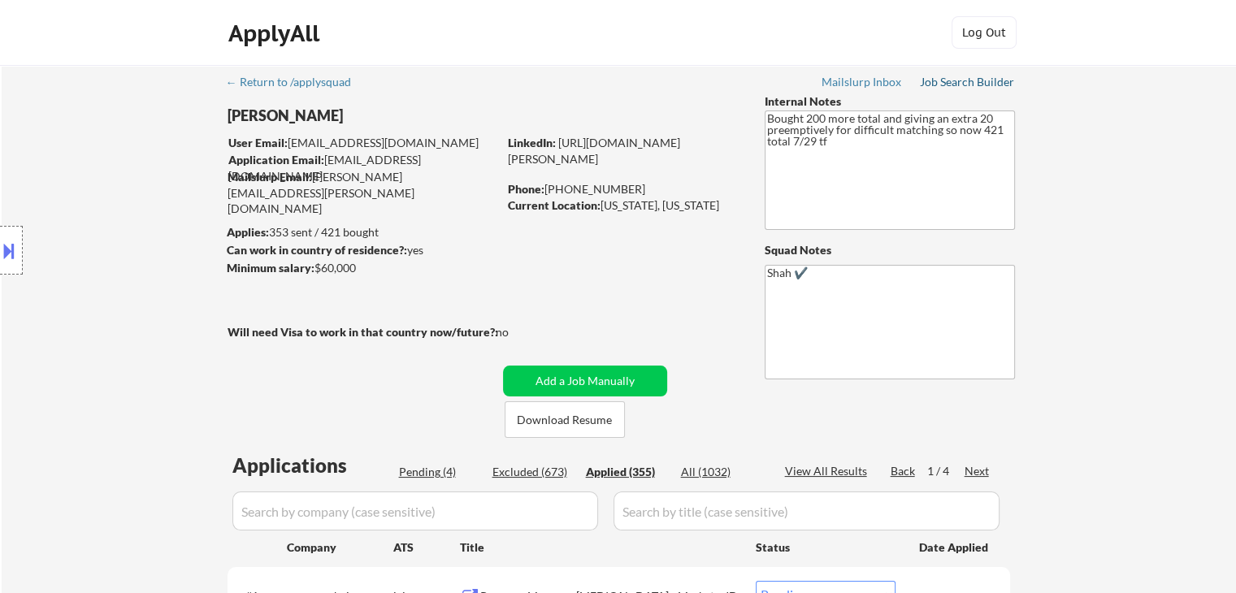
select select ""applied""
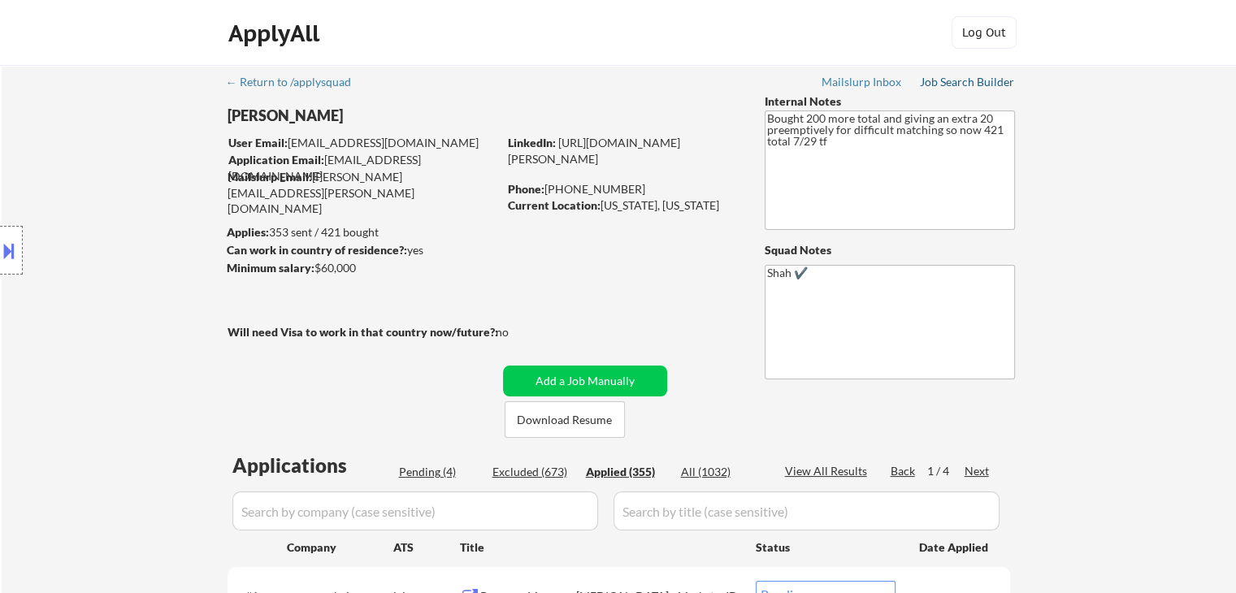
select select ""applied""
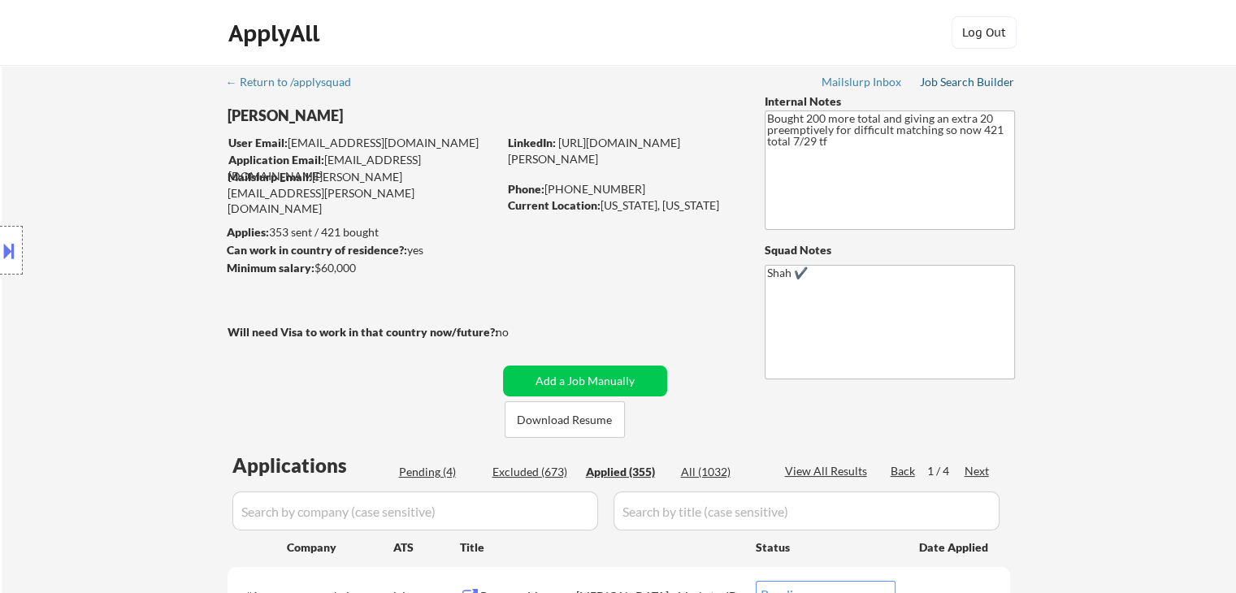
select select ""applied""
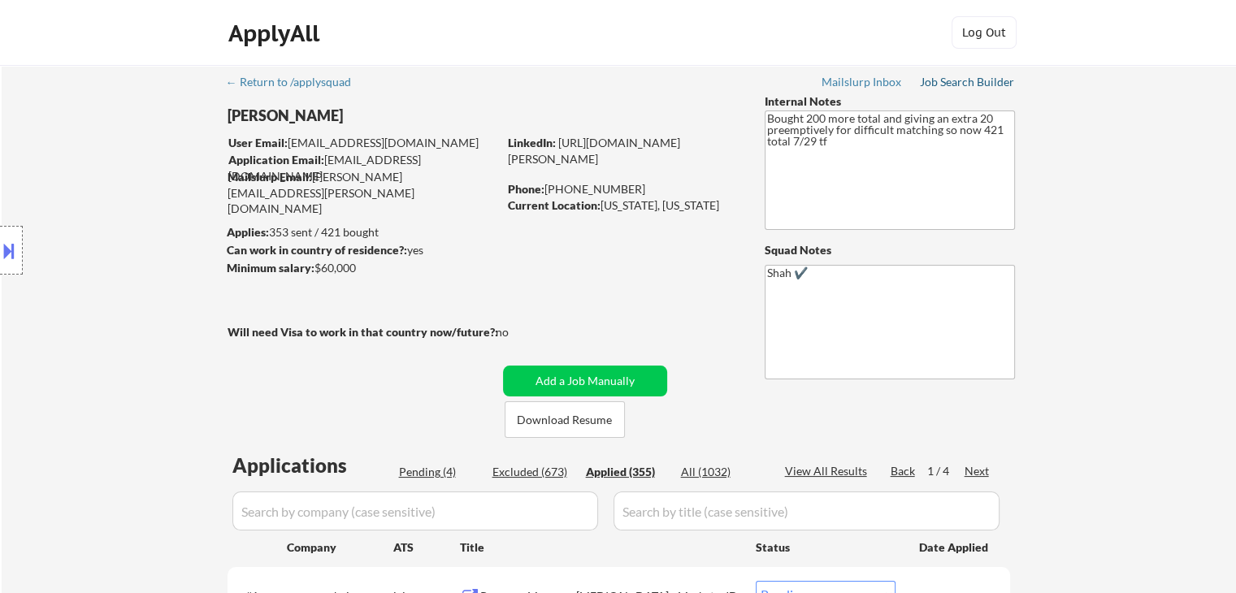
select select ""applied""
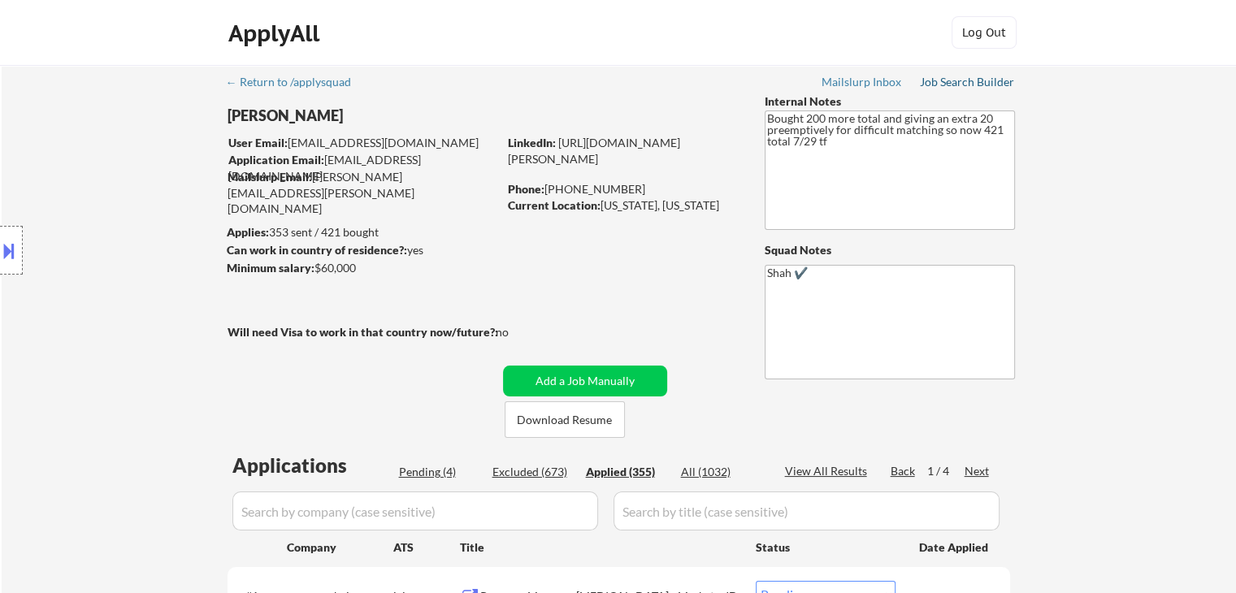
select select ""applied""
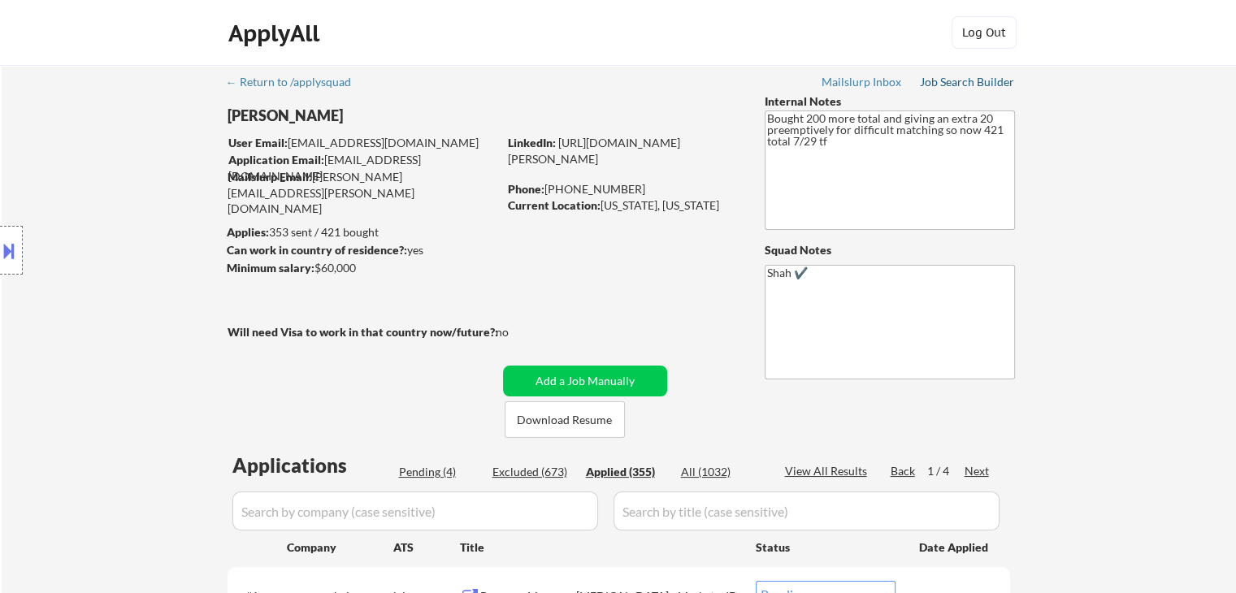
select select ""applied""
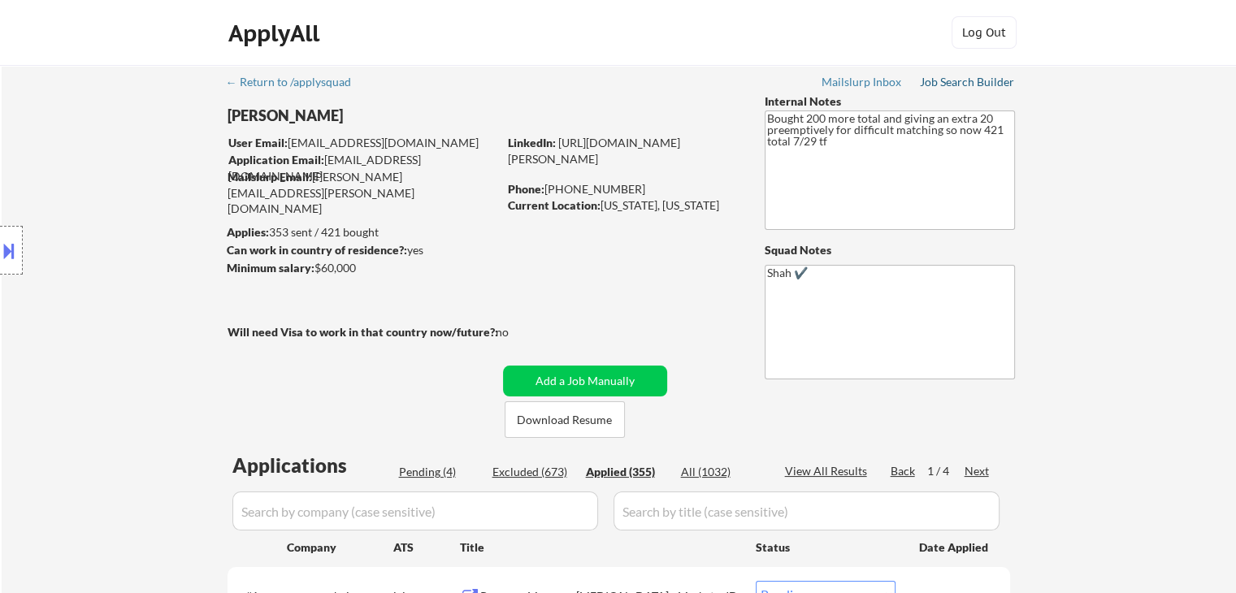
select select ""applied""
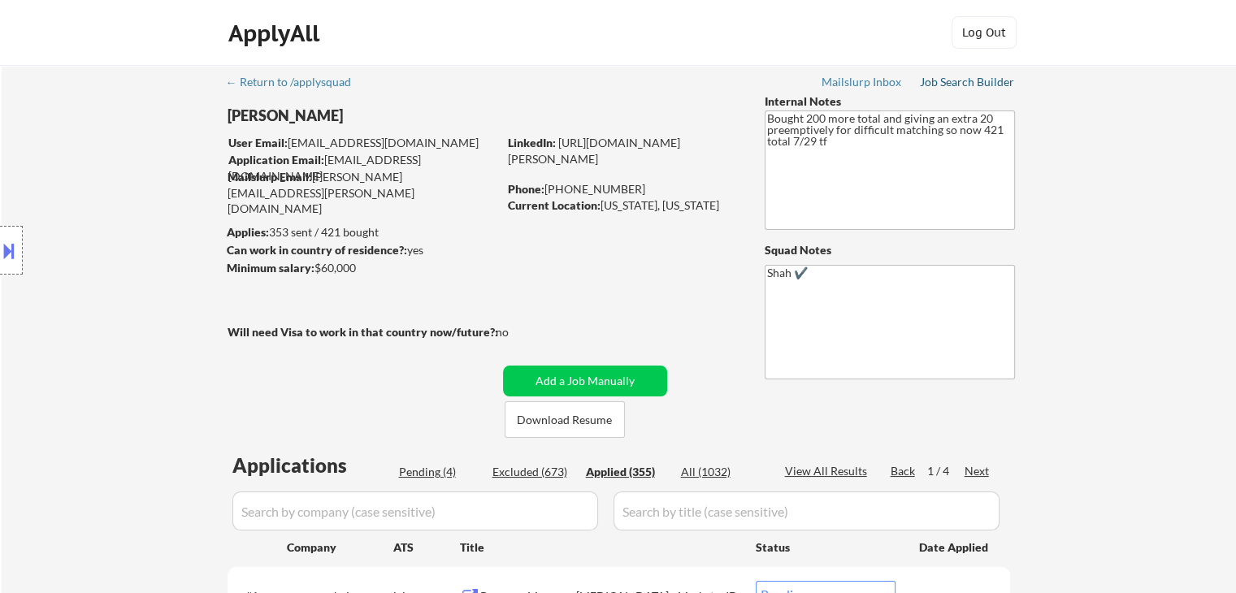
select select ""applied""
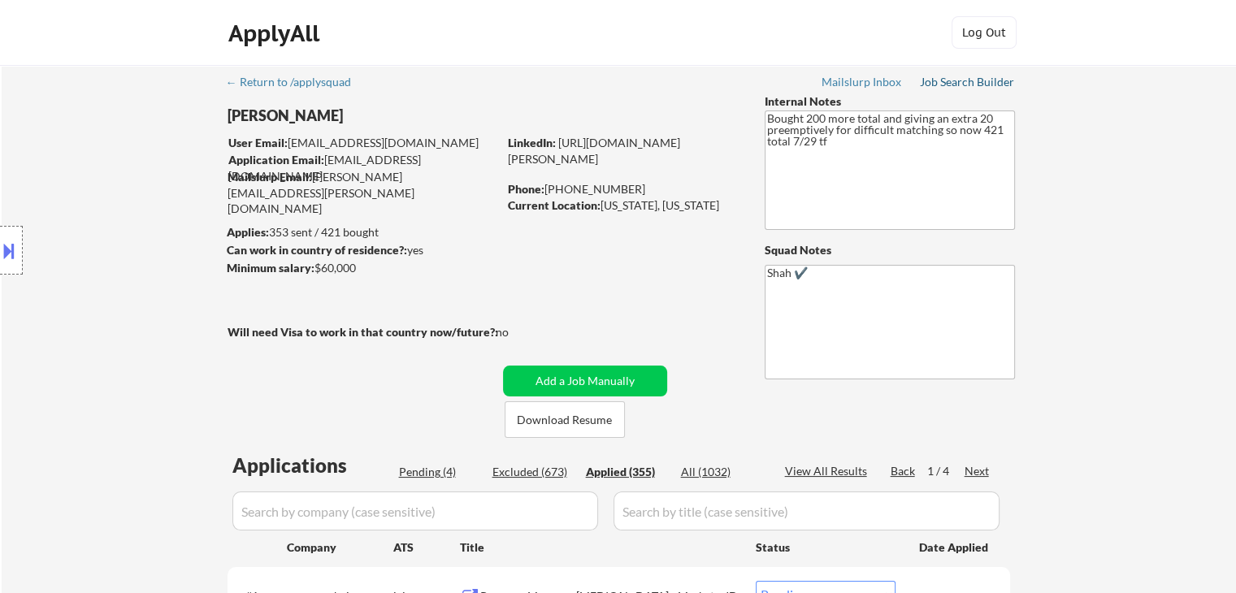
select select ""applied""
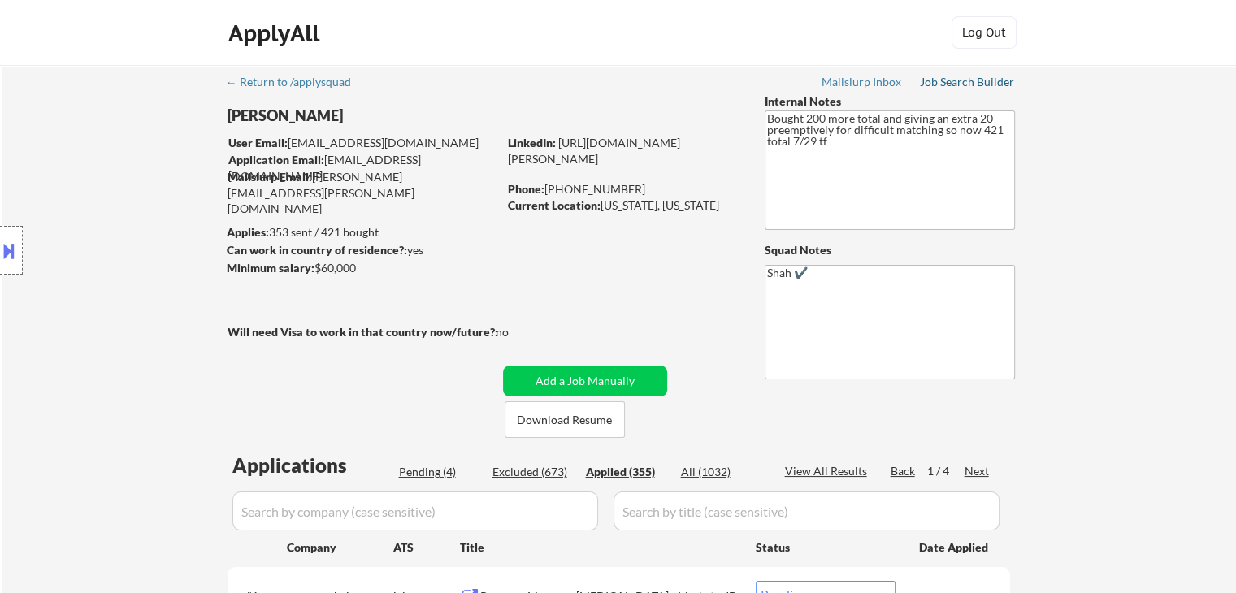
select select ""applied""
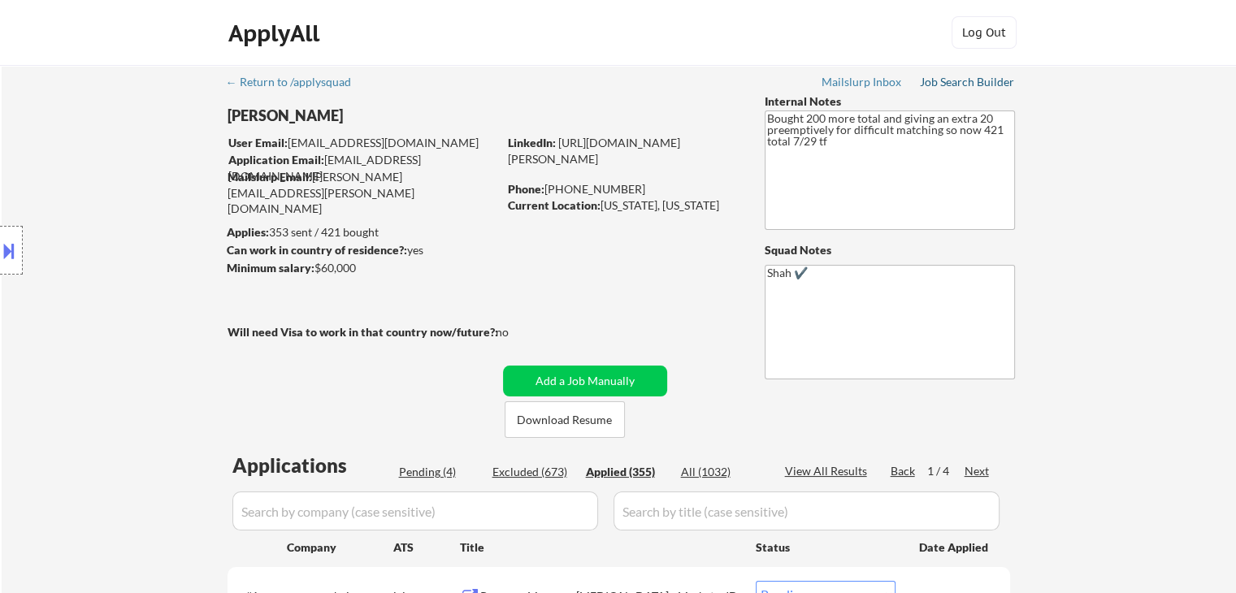
select select ""applied""
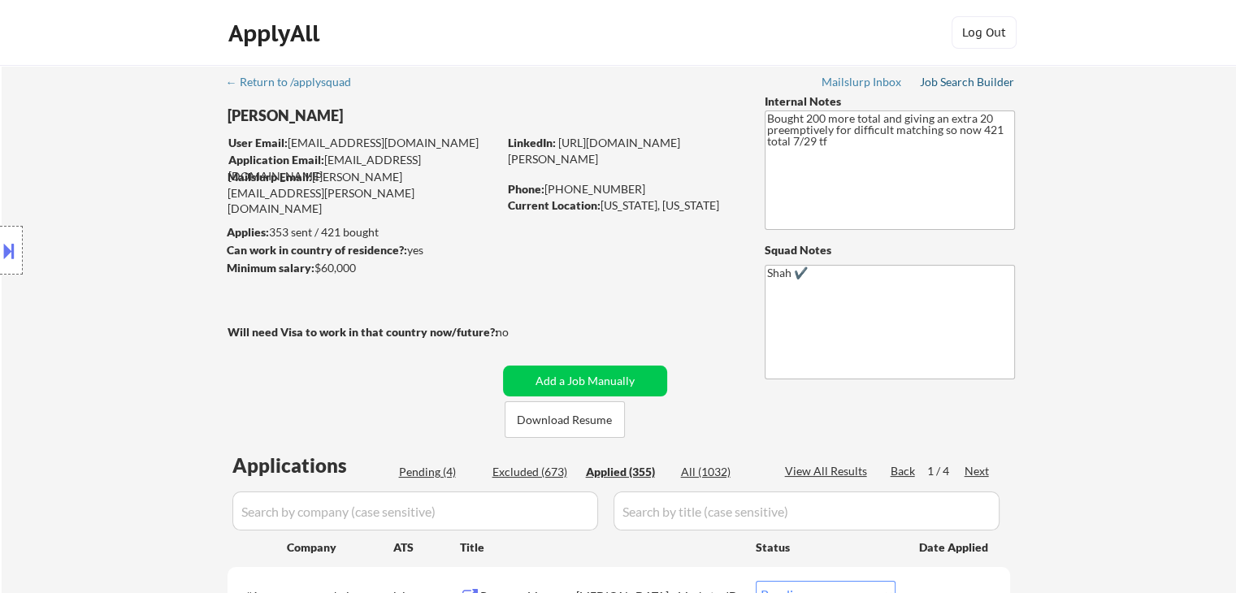
select select ""applied""
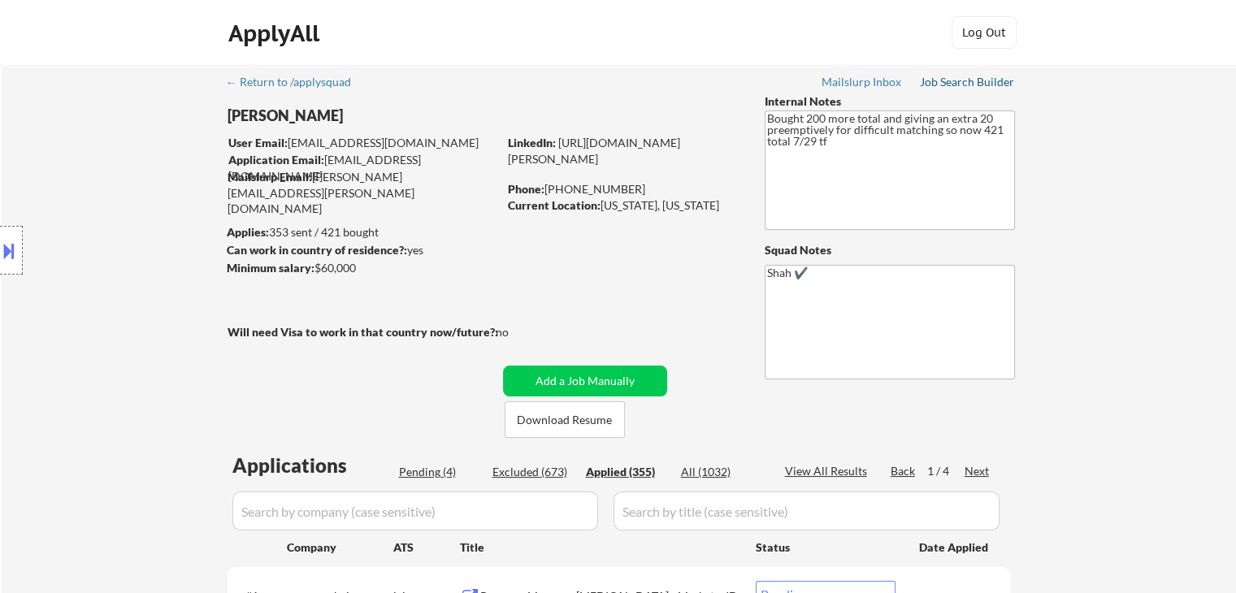
select select ""applied""
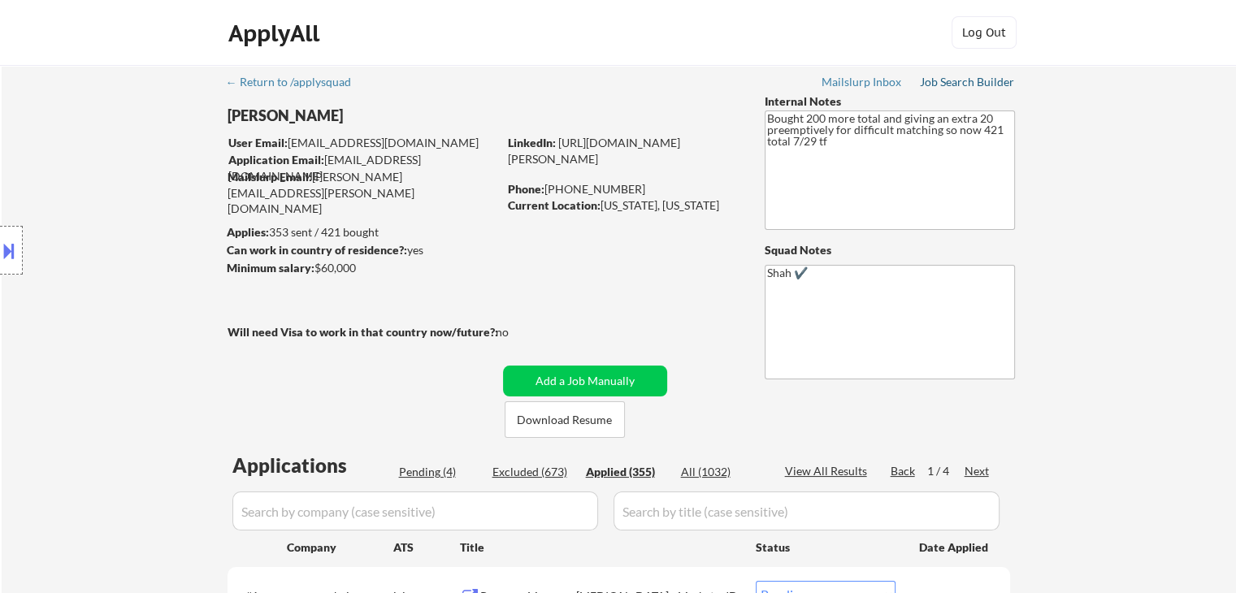
select select ""applied""
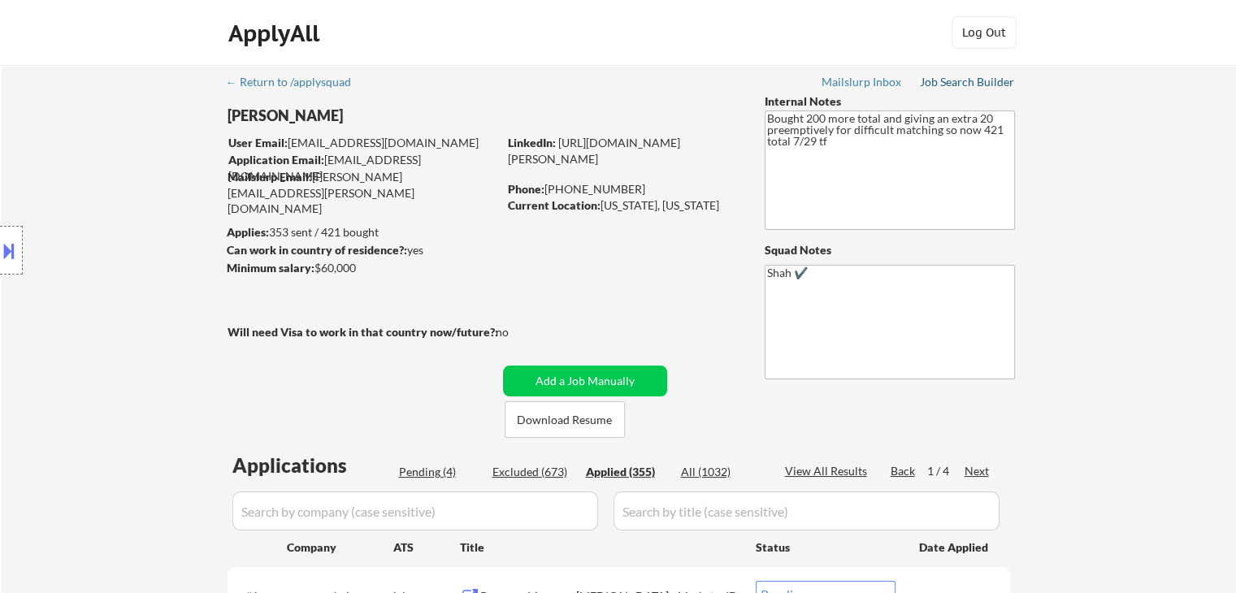
select select ""applied""
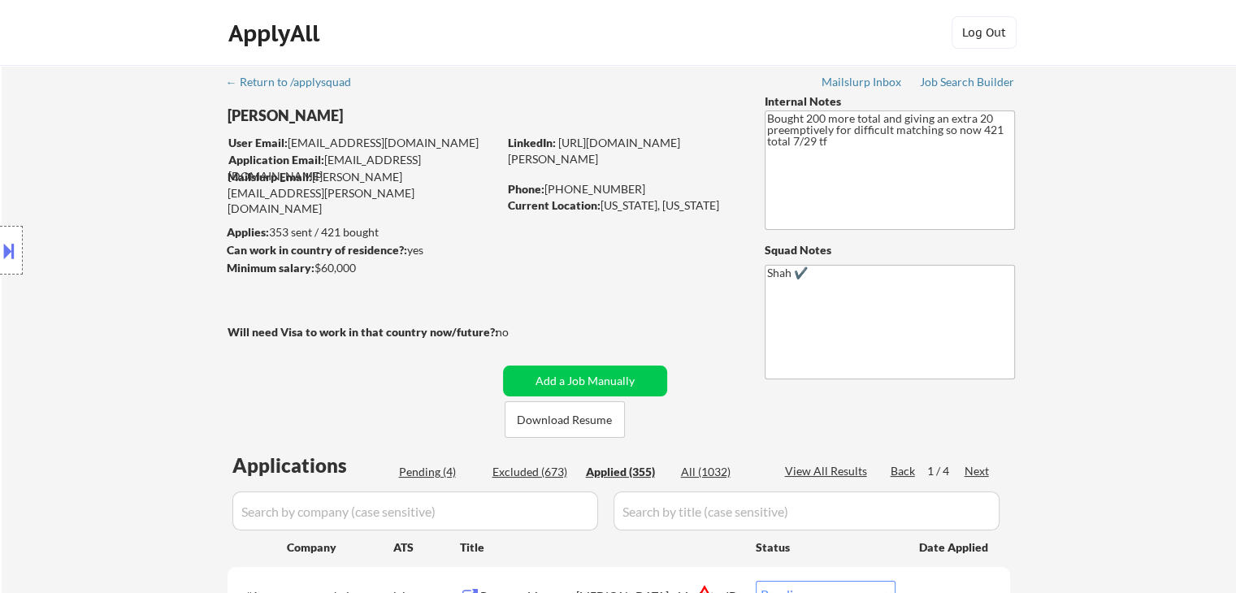
select select ""applied""
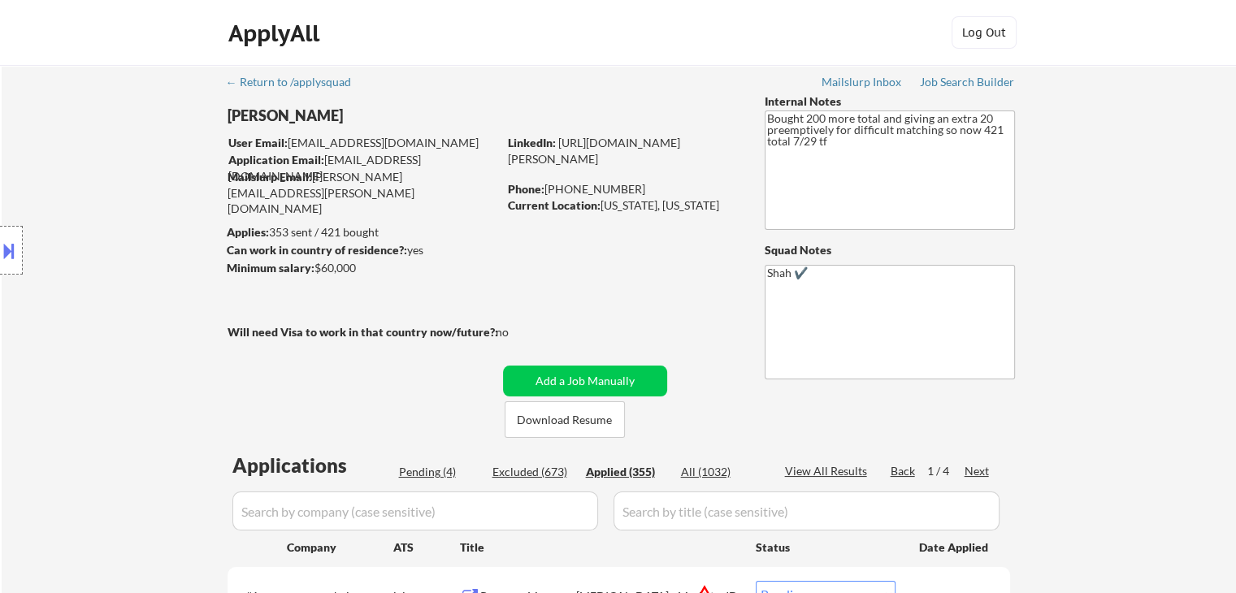
select select ""applied""
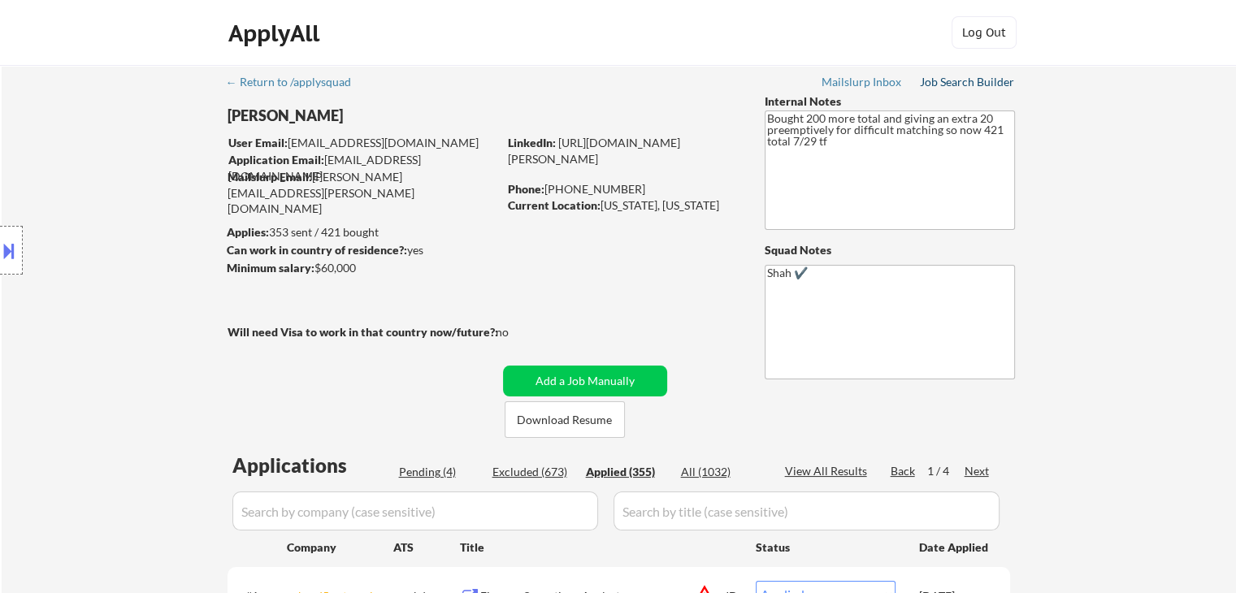
click at [962, 82] on div "Job Search Builder" at bounding box center [967, 81] width 95 height 11
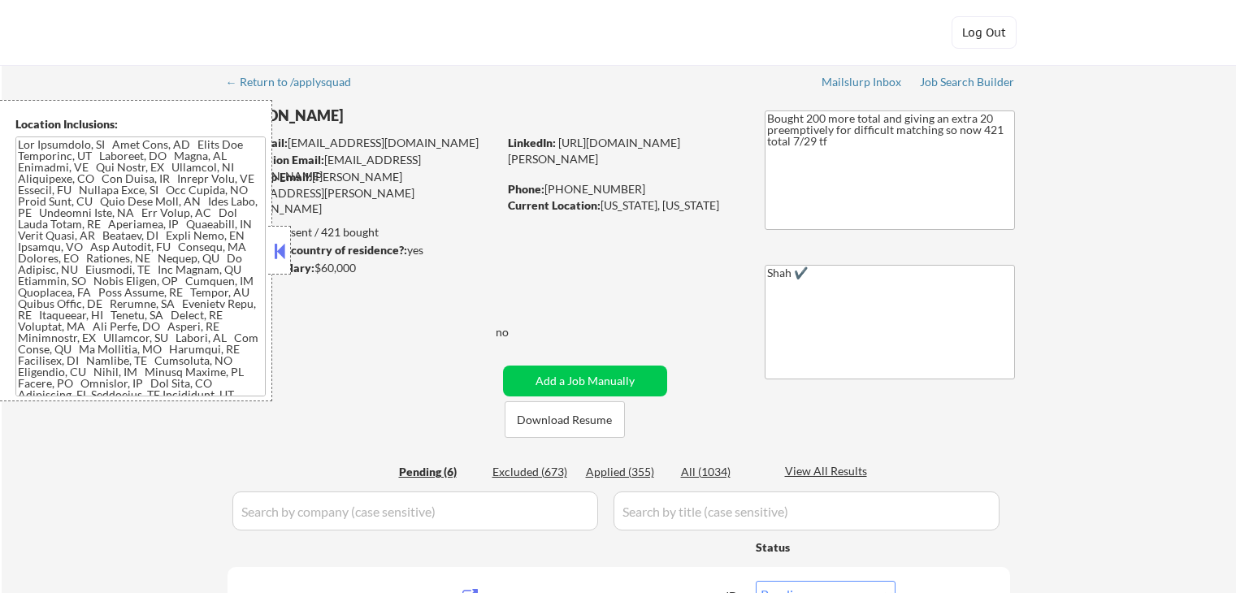
select select ""pending""
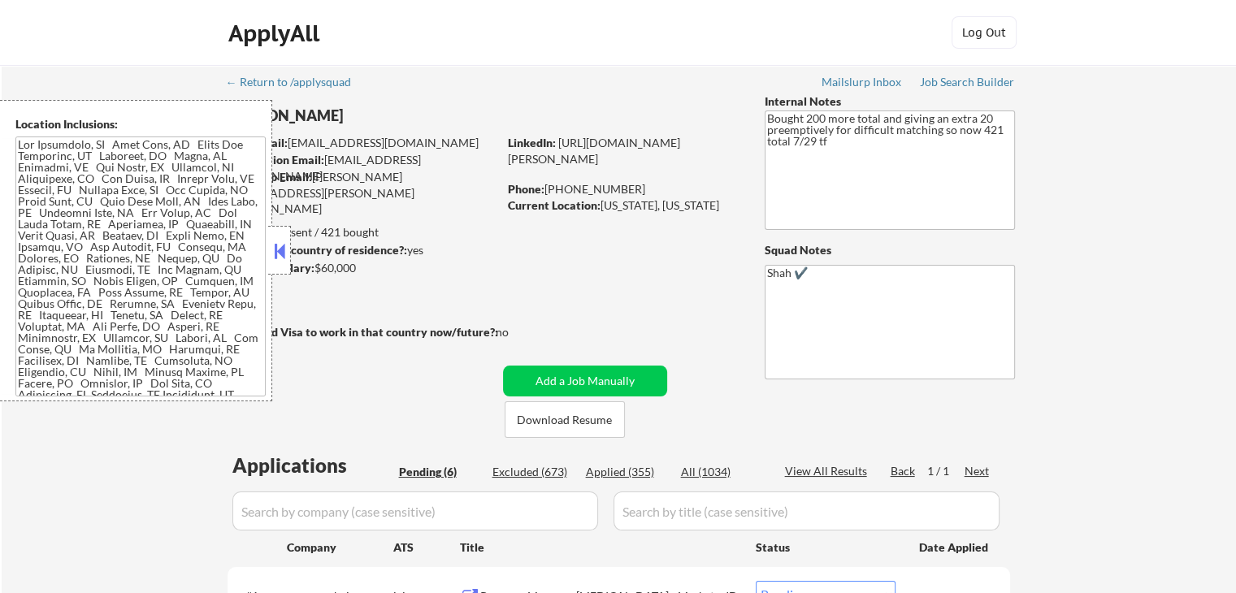
click at [279, 244] on button at bounding box center [280, 251] width 18 height 24
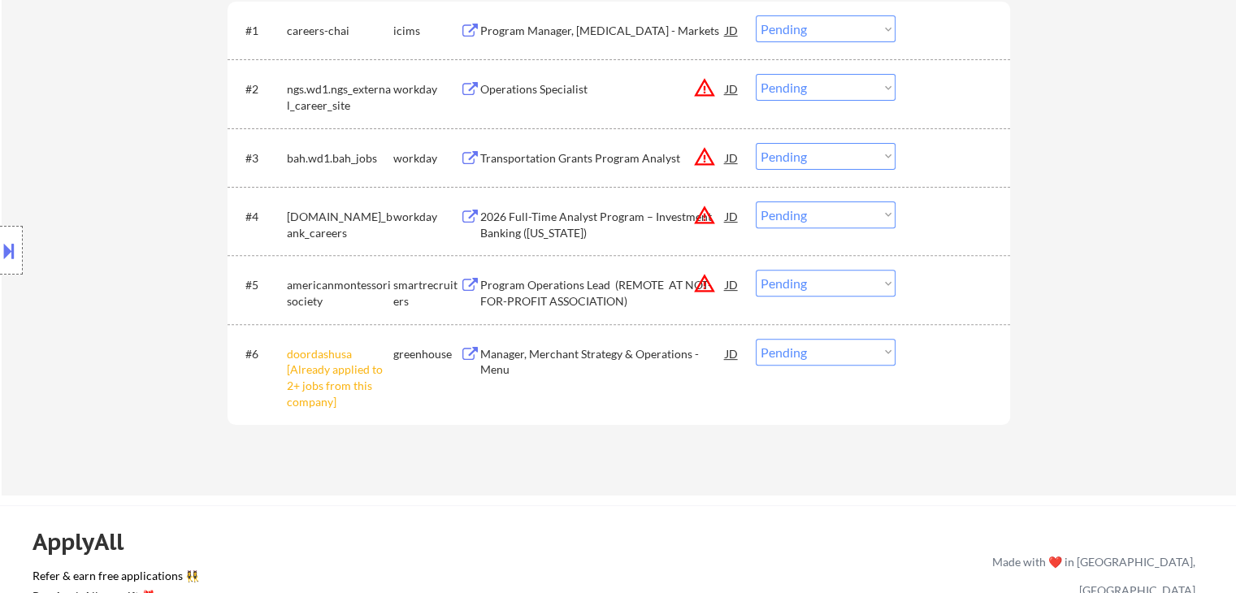
scroll to position [569, 0]
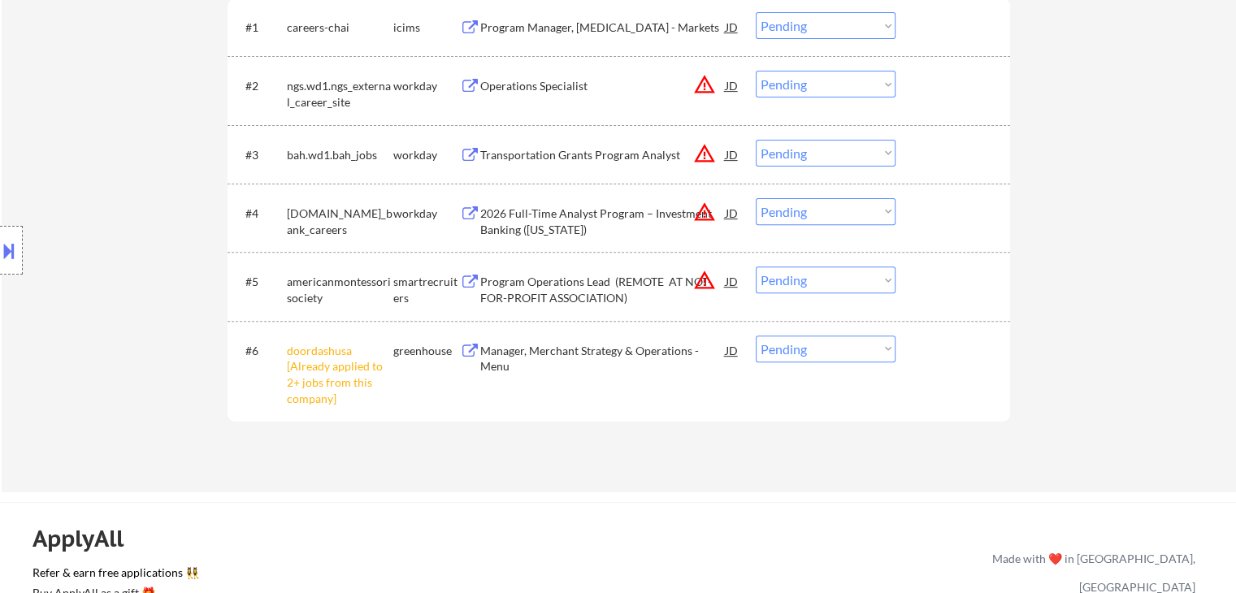
click at [790, 345] on select "Choose an option... Pending Applied Excluded (Questions) Excluded (Expired) Exc…" at bounding box center [826, 349] width 140 height 27
select select ""excluded__other_""
click at [756, 336] on select "Choose an option... Pending Applied Excluded (Questions) Excluded (Expired) Exc…" at bounding box center [826, 349] width 140 height 27
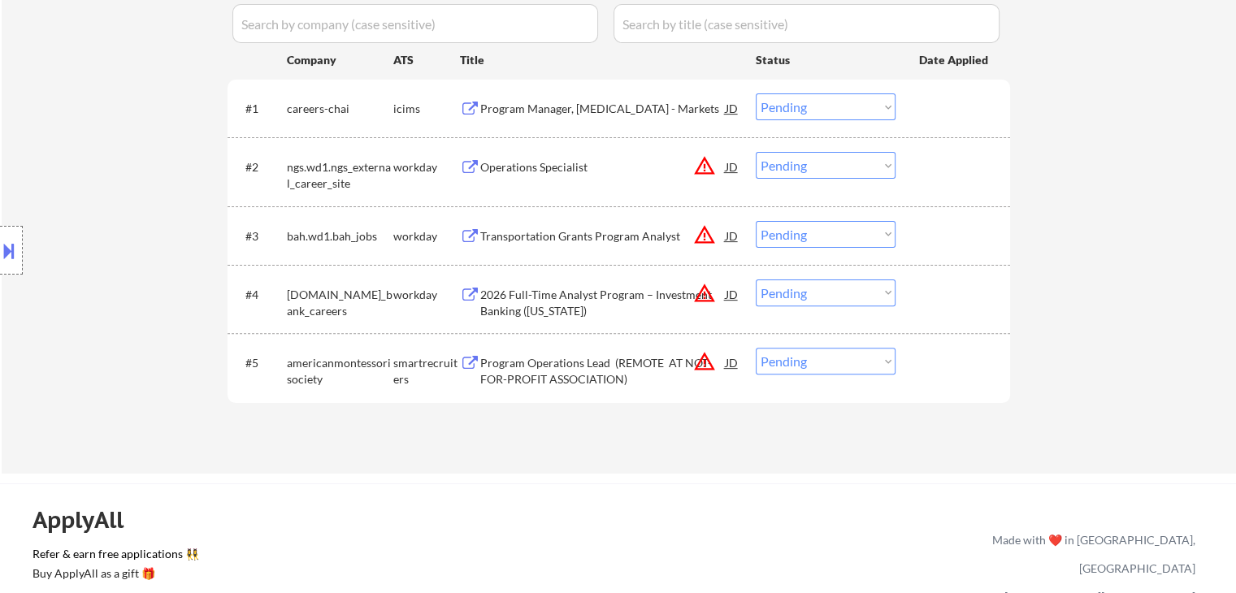
scroll to position [162, 0]
